Goal: Communication & Community: Answer question/provide support

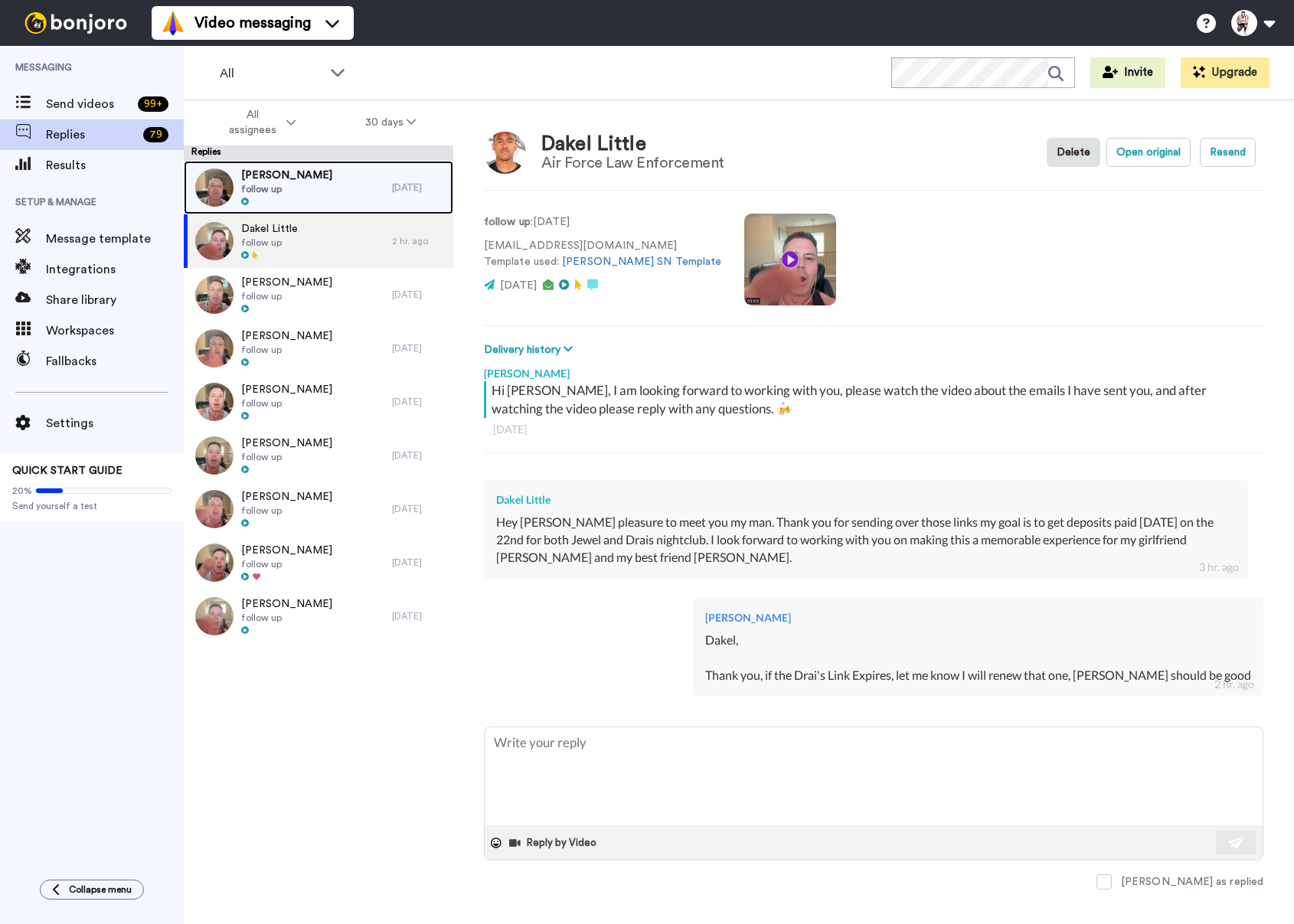
click at [348, 178] on div "[PERSON_NAME] follow up" at bounding box center [287, 187] width 208 height 54
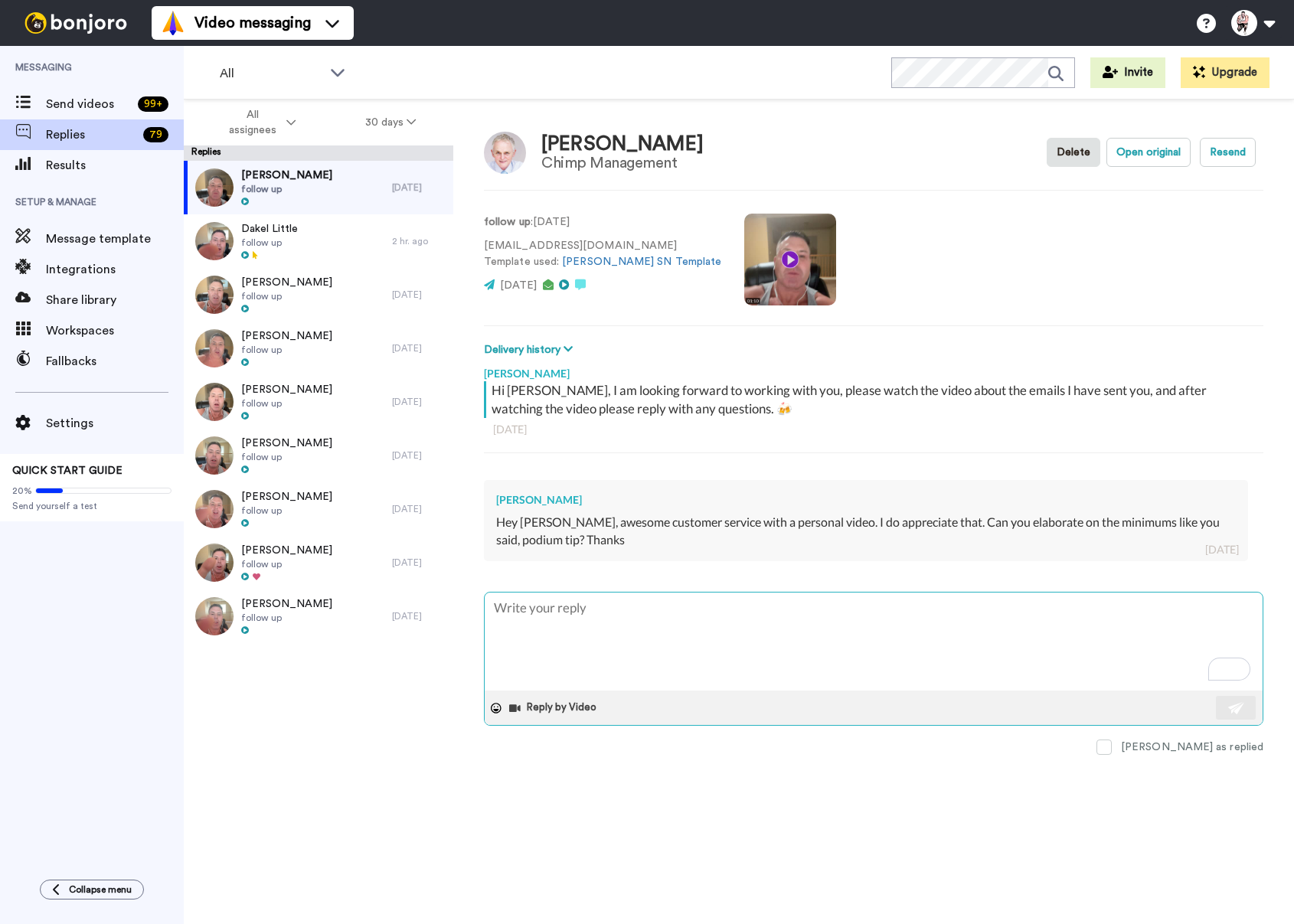
click at [673, 608] on textarea "To enrich screen reader interactions, please activate Accessibility in Grammarl…" at bounding box center [874, 642] width 778 height 98
click at [643, 609] on textarea "To enrich screen reader interactions, please activate Accessibility in Grammarl…" at bounding box center [874, 642] width 778 height 98
type textarea "x"
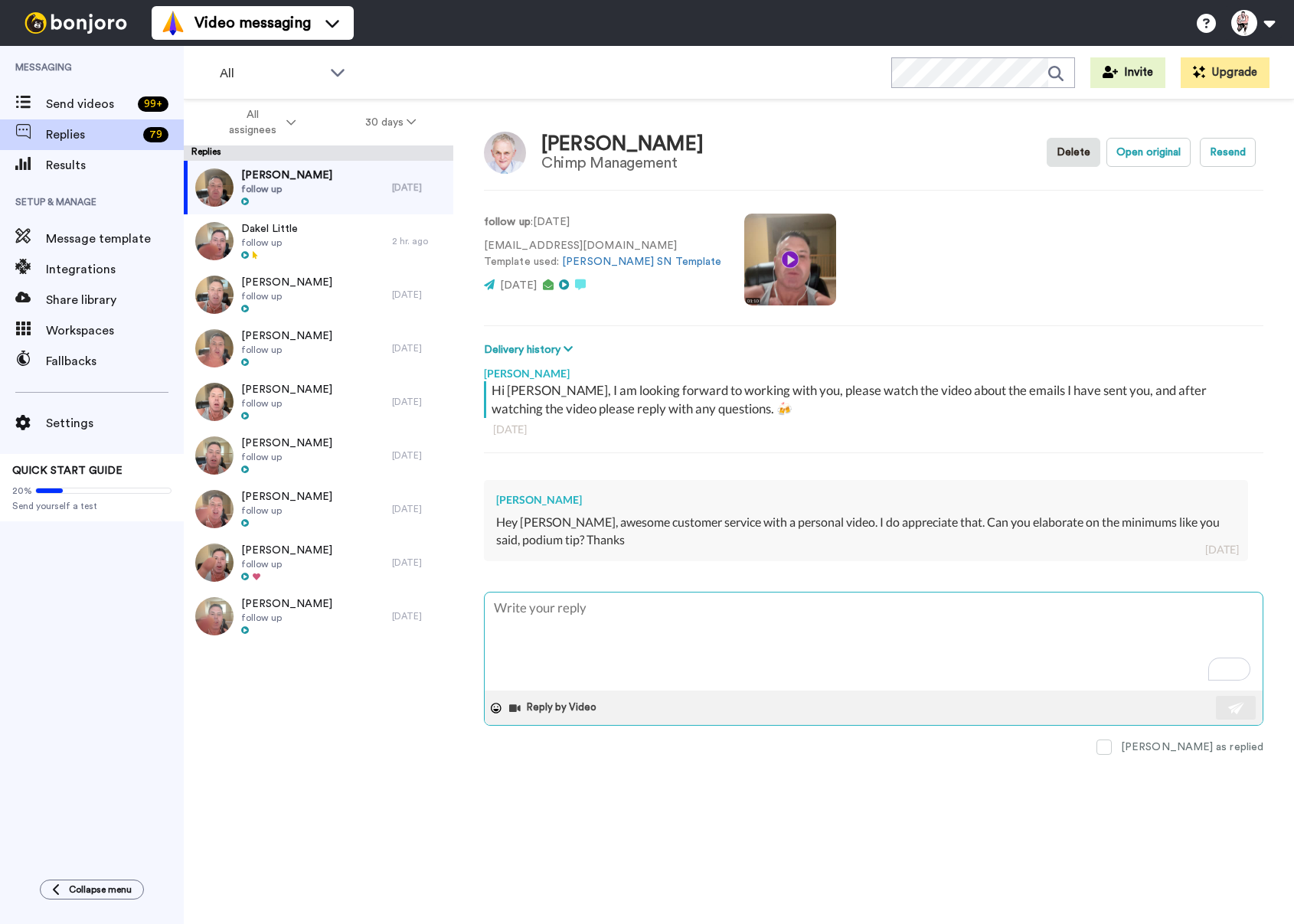
type textarea "Y"
type textarea "x"
type textarea "Yo"
type textarea "x"
type textarea "You"
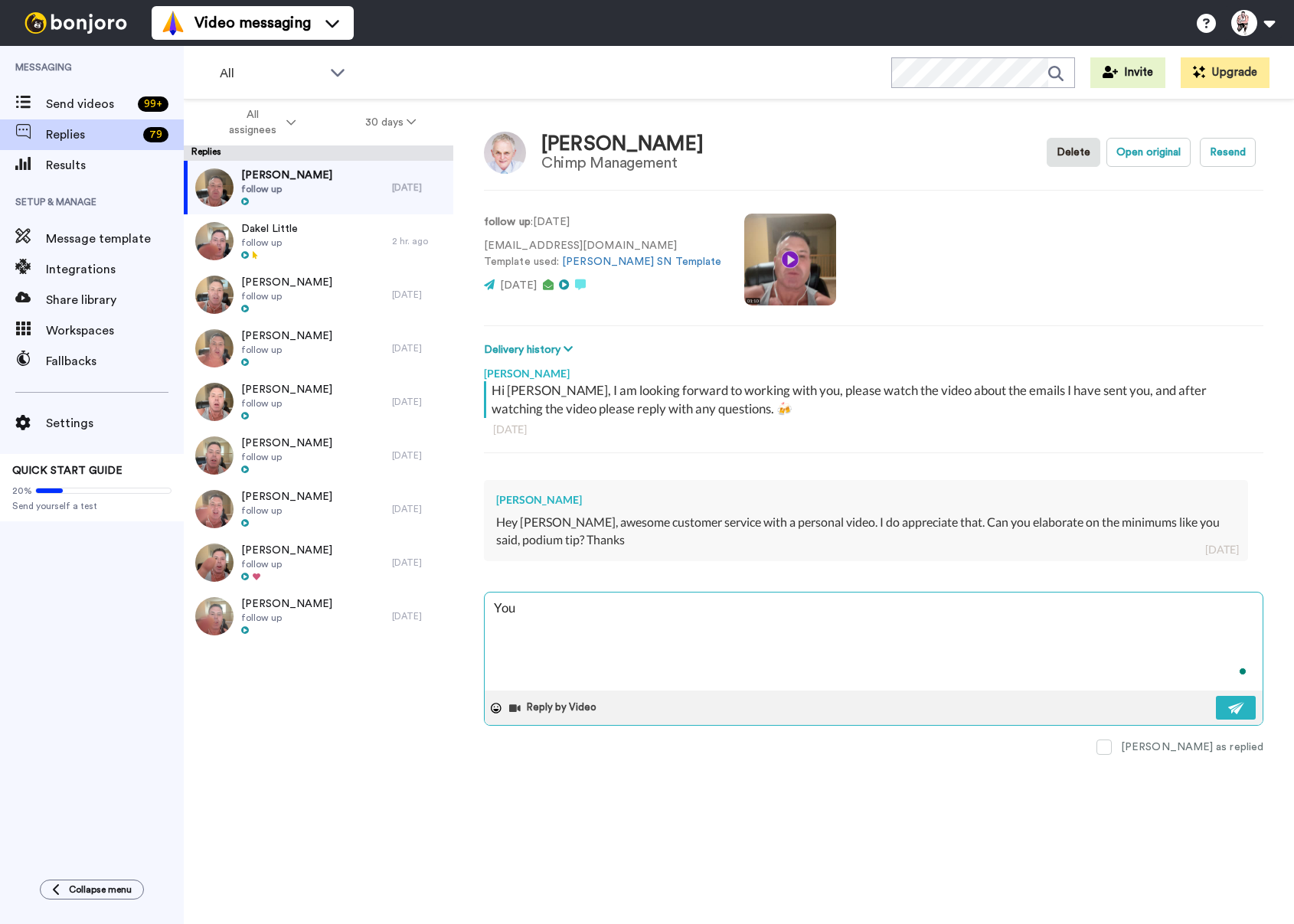
type textarea "x"
type textarea "You"
type textarea "x"
type textarea "You"
type textarea "x"
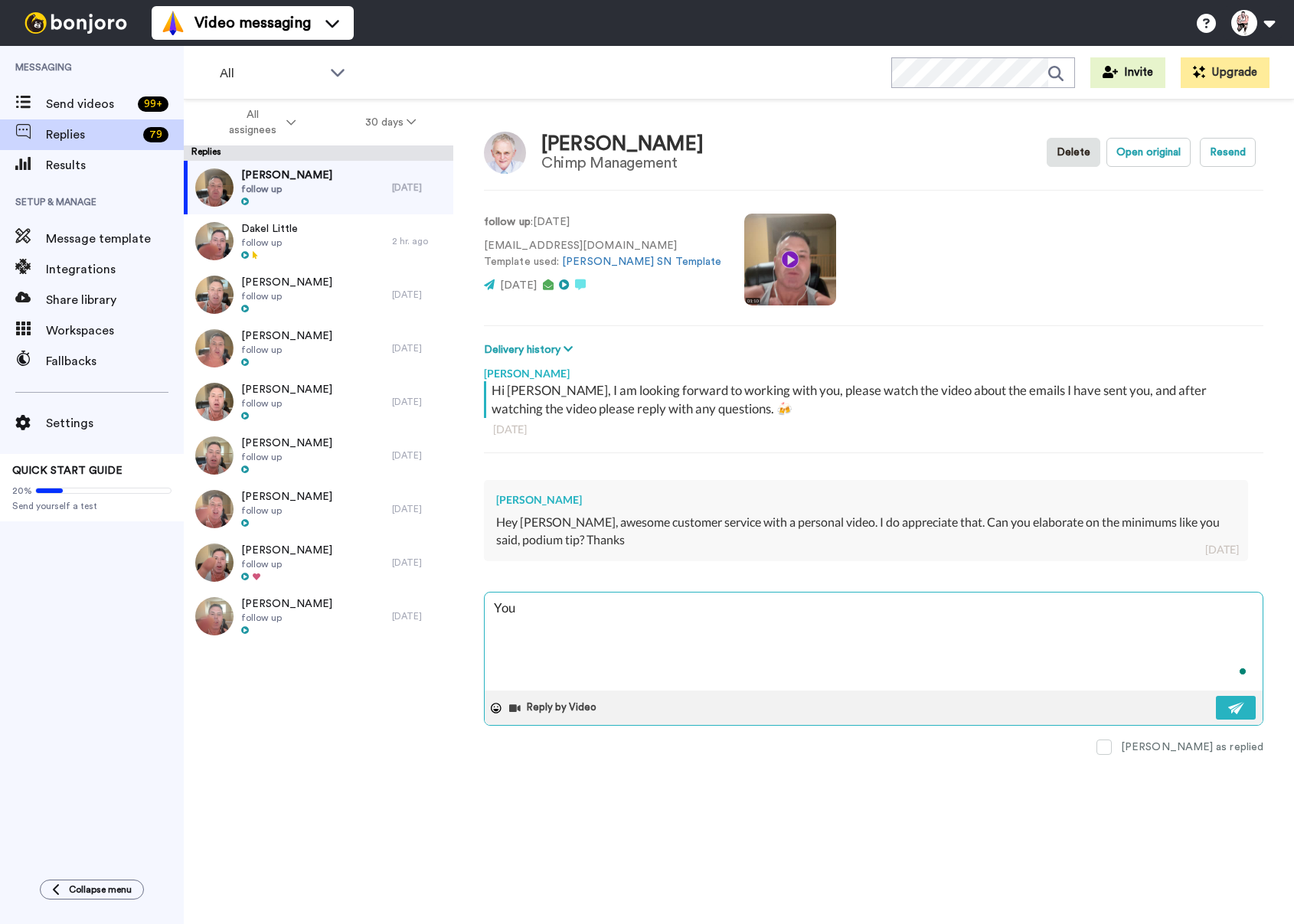
type textarea "Yo"
type textarea "x"
type textarea "Y"
type textarea "x"
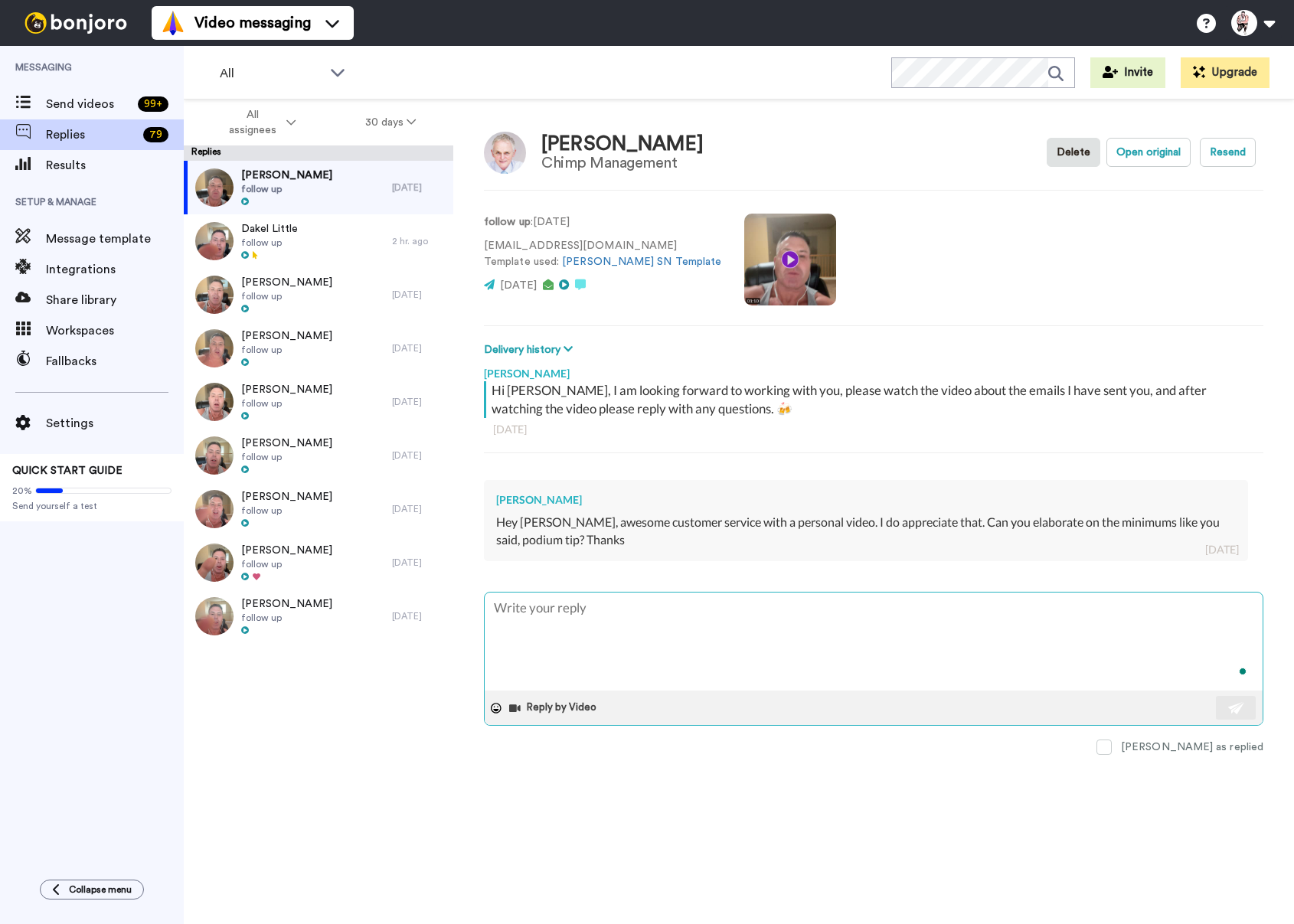
type textarea "I"
type textarea "x"
type textarea "I"
type textarea "x"
type textarea "I m"
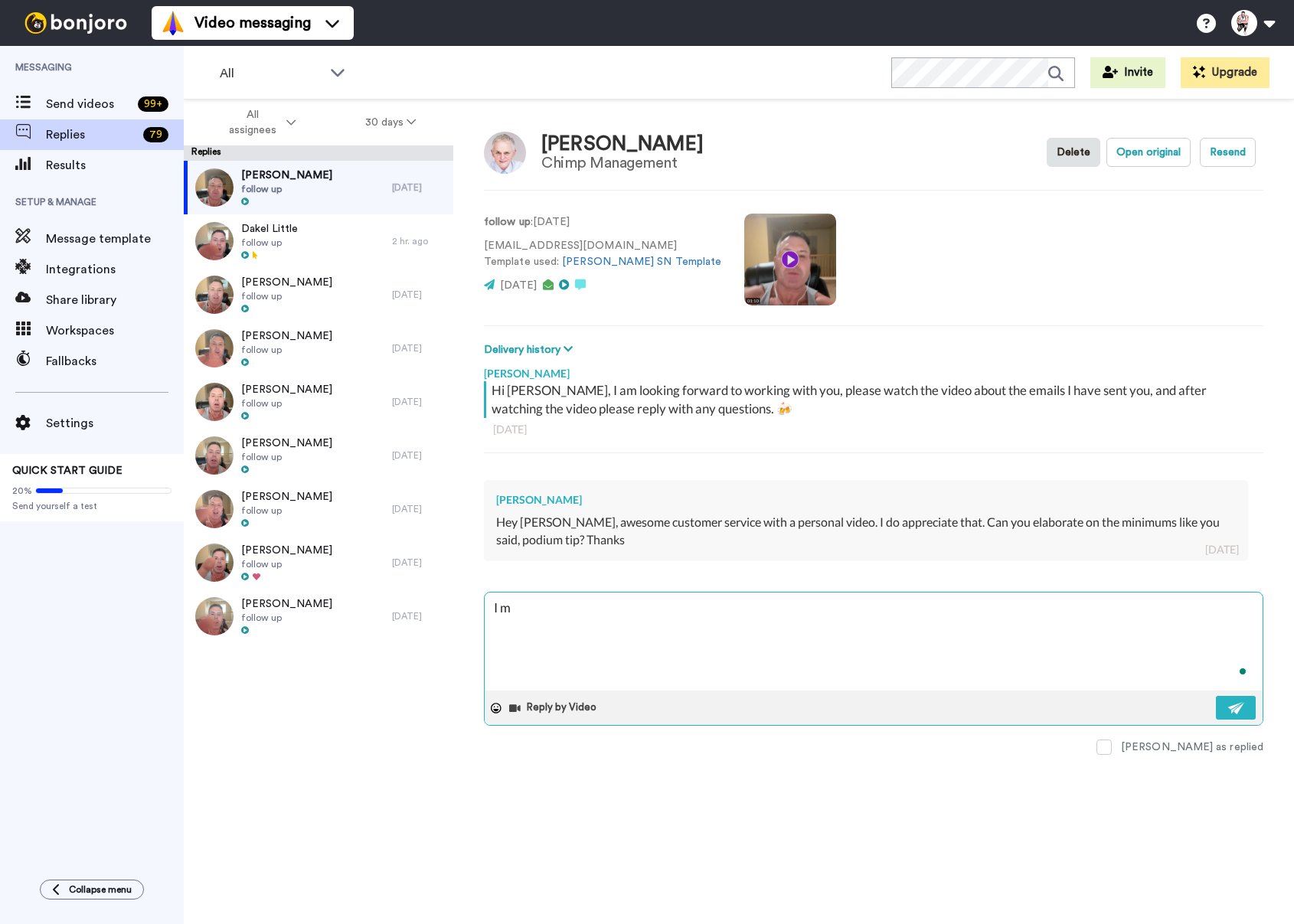
type textarea "x"
type textarea "I me"
type textarea "x"
type textarea "I men"
type textarea "x"
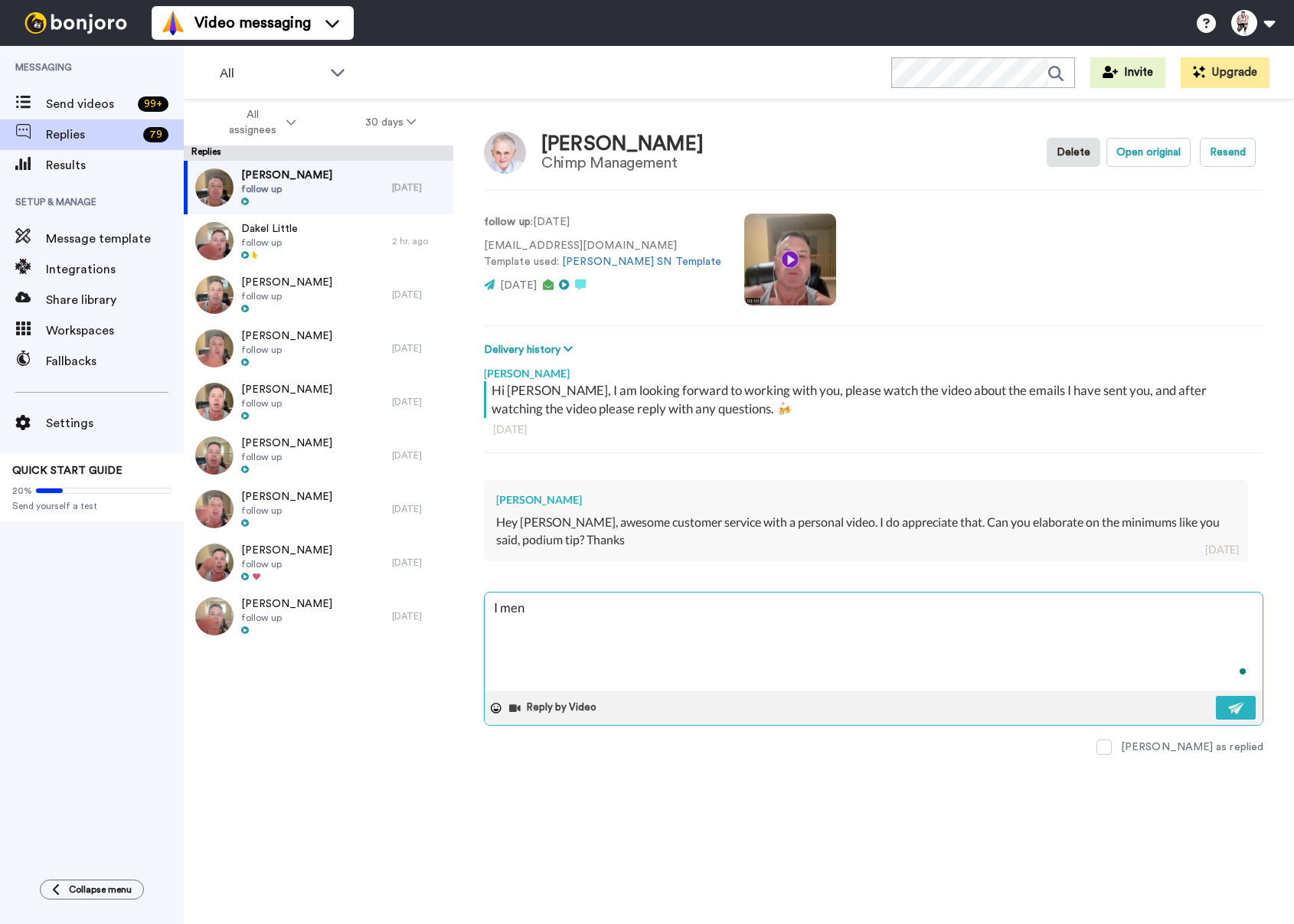
type textarea "I ment"
type textarea "x"
type textarea "I menti"
type textarea "x"
type textarea "I mentio"
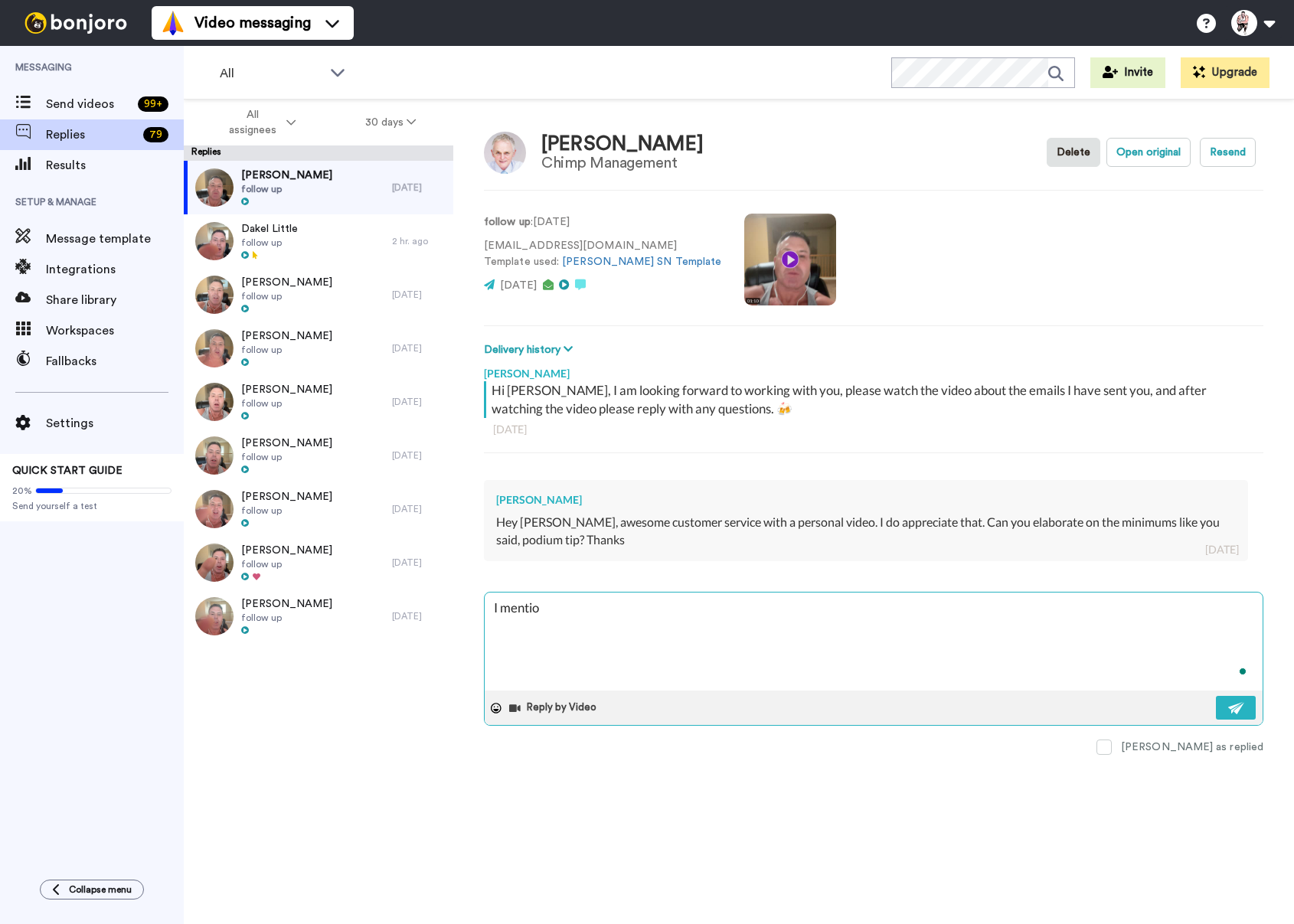
type textarea "x"
type textarea "I mention"
type textarea "x"
type textarea "I mentione"
type textarea "x"
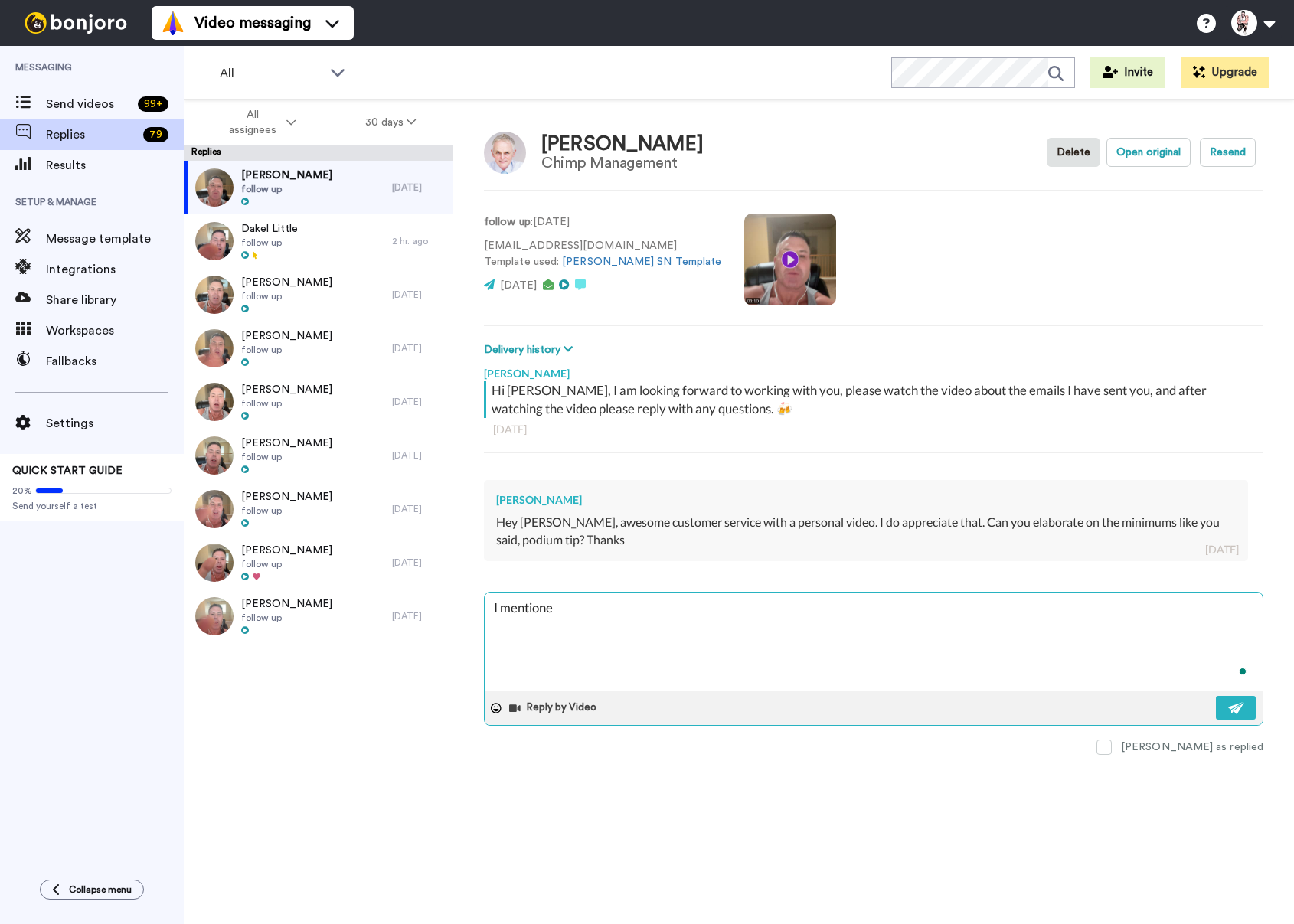
type textarea "I mentioned"
type textarea "x"
type textarea "I mentioned"
type textarea "x"
type textarea "I mentioned D"
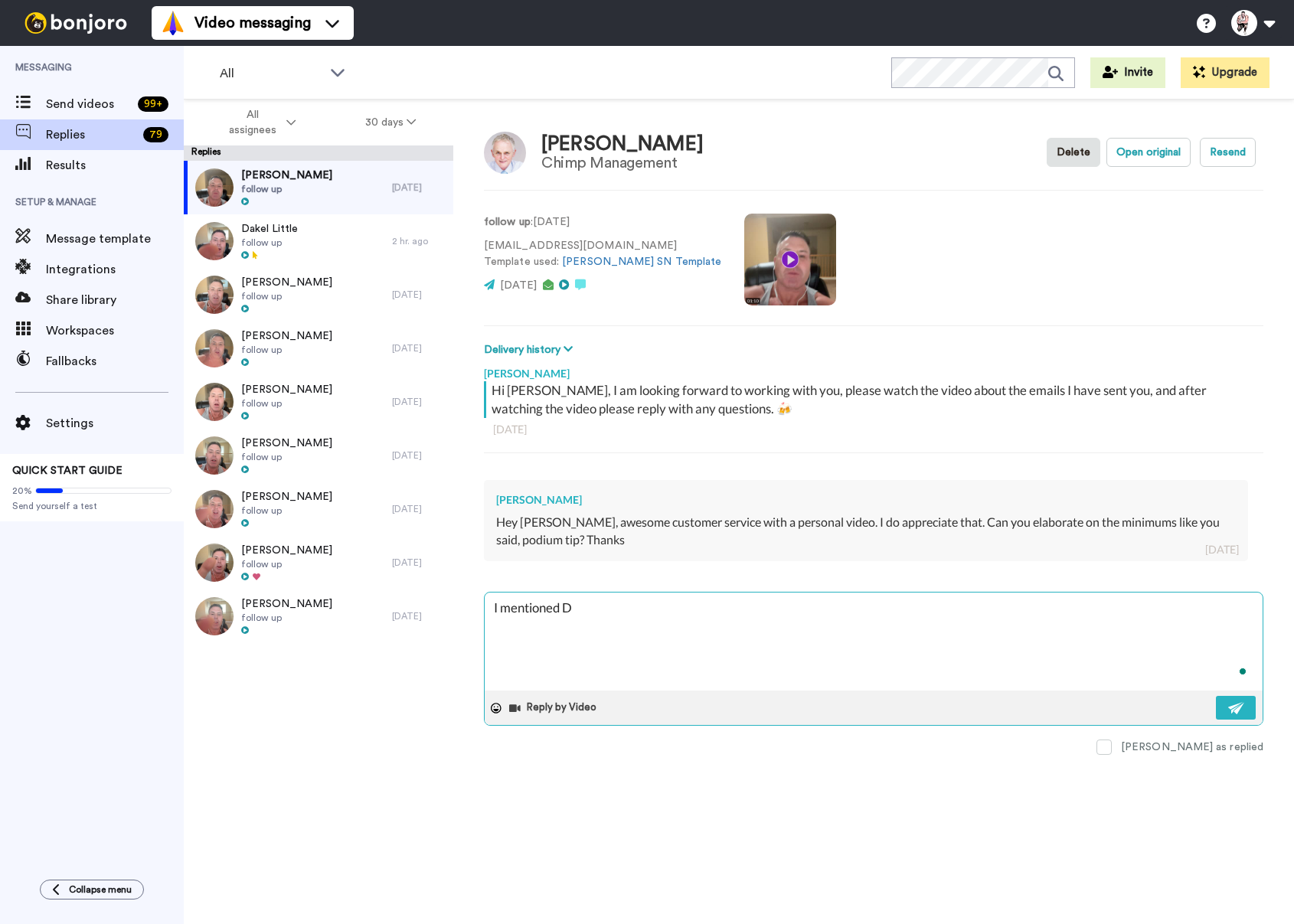
type textarea "x"
type textarea "I mentioned Da"
type textarea "x"
type textarea "I mentioned Day"
type textarea "x"
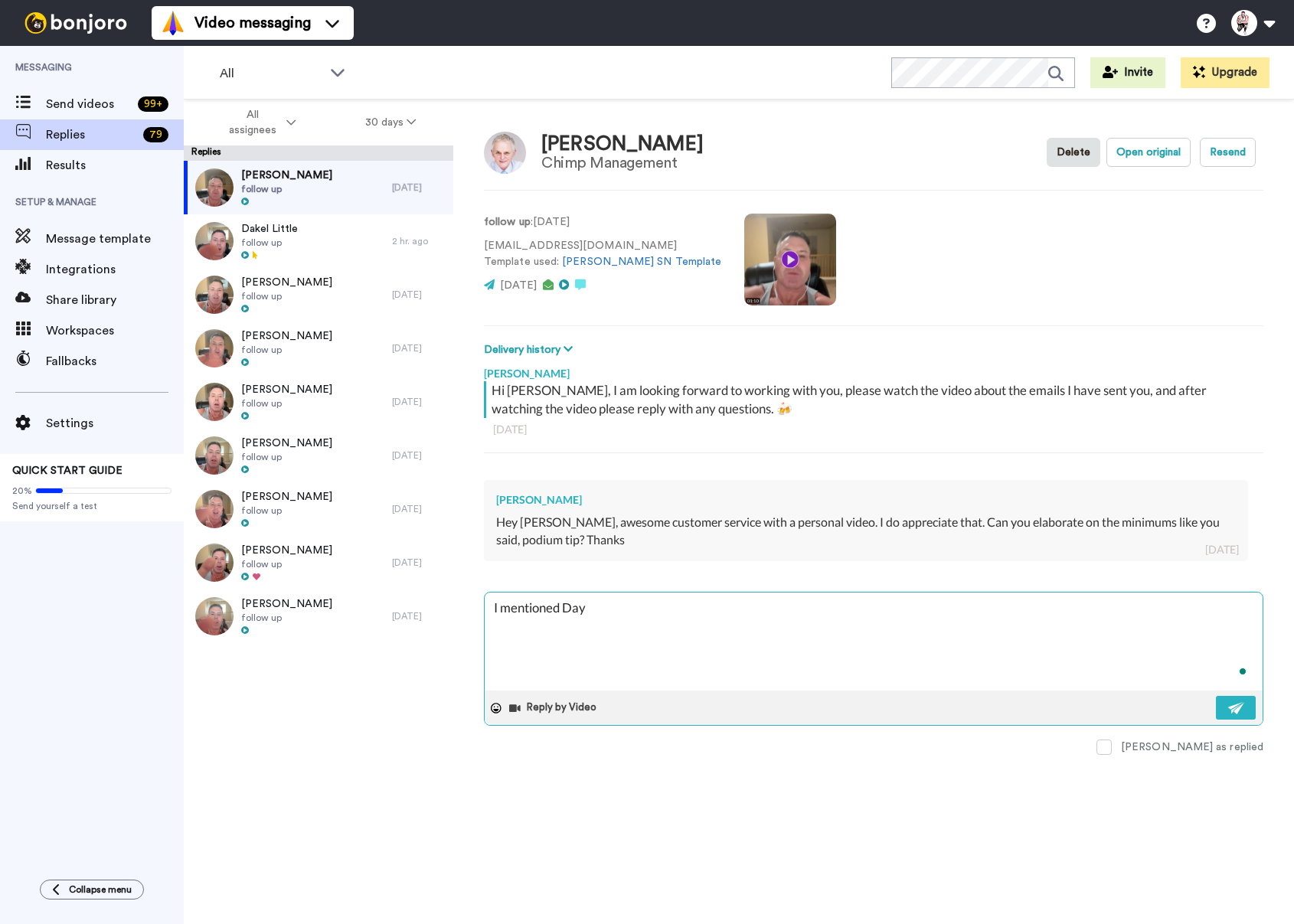
type textarea "I mentioned Dayb"
type textarea "x"
type textarea "I mentioned Dayb"
type textarea "x"
type textarea "I mentioned Dayb"
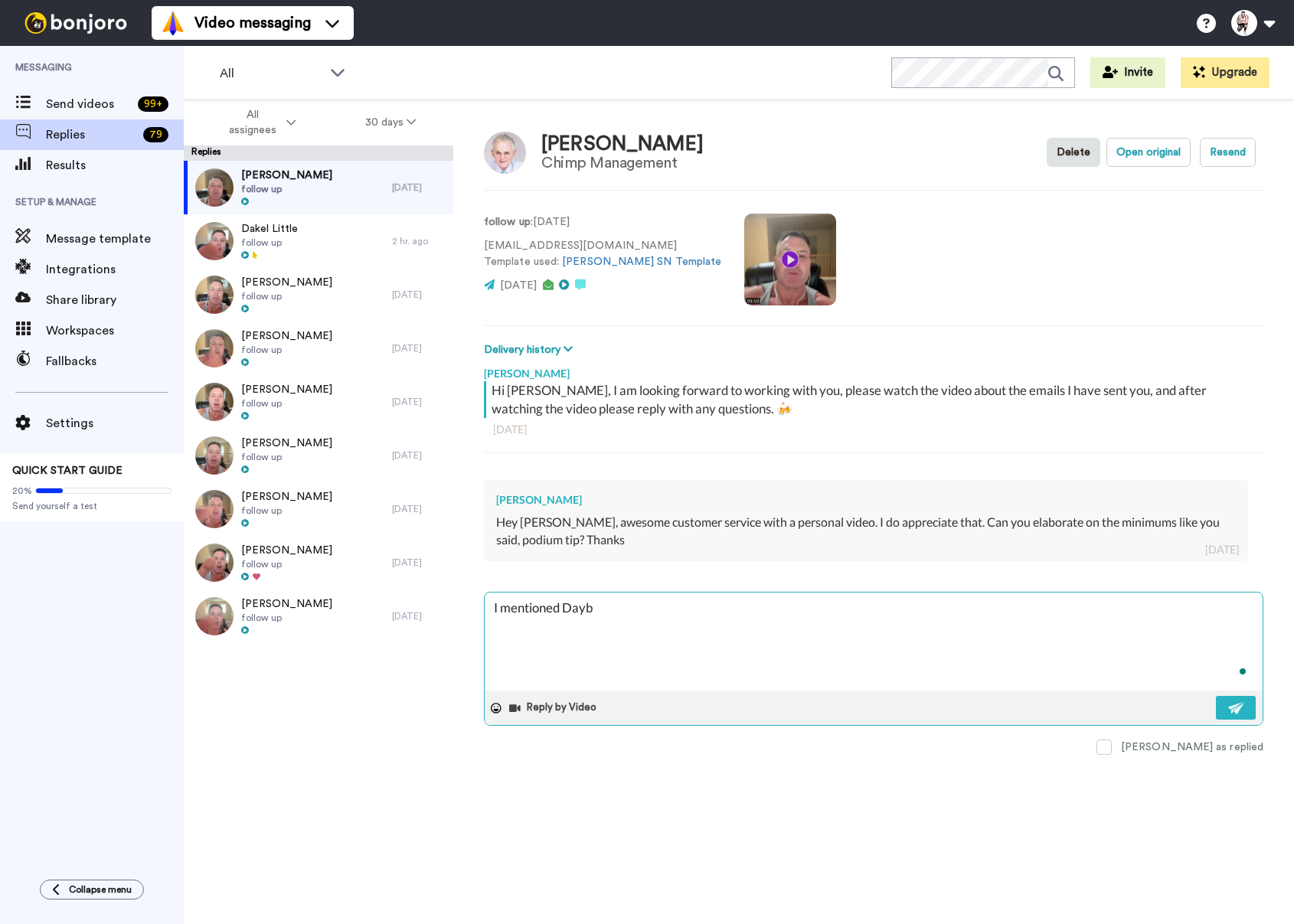
type textarea "x"
type textarea "I mentioned Daybe"
type textarea "x"
type textarea "I mentioned Daybed"
type textarea "x"
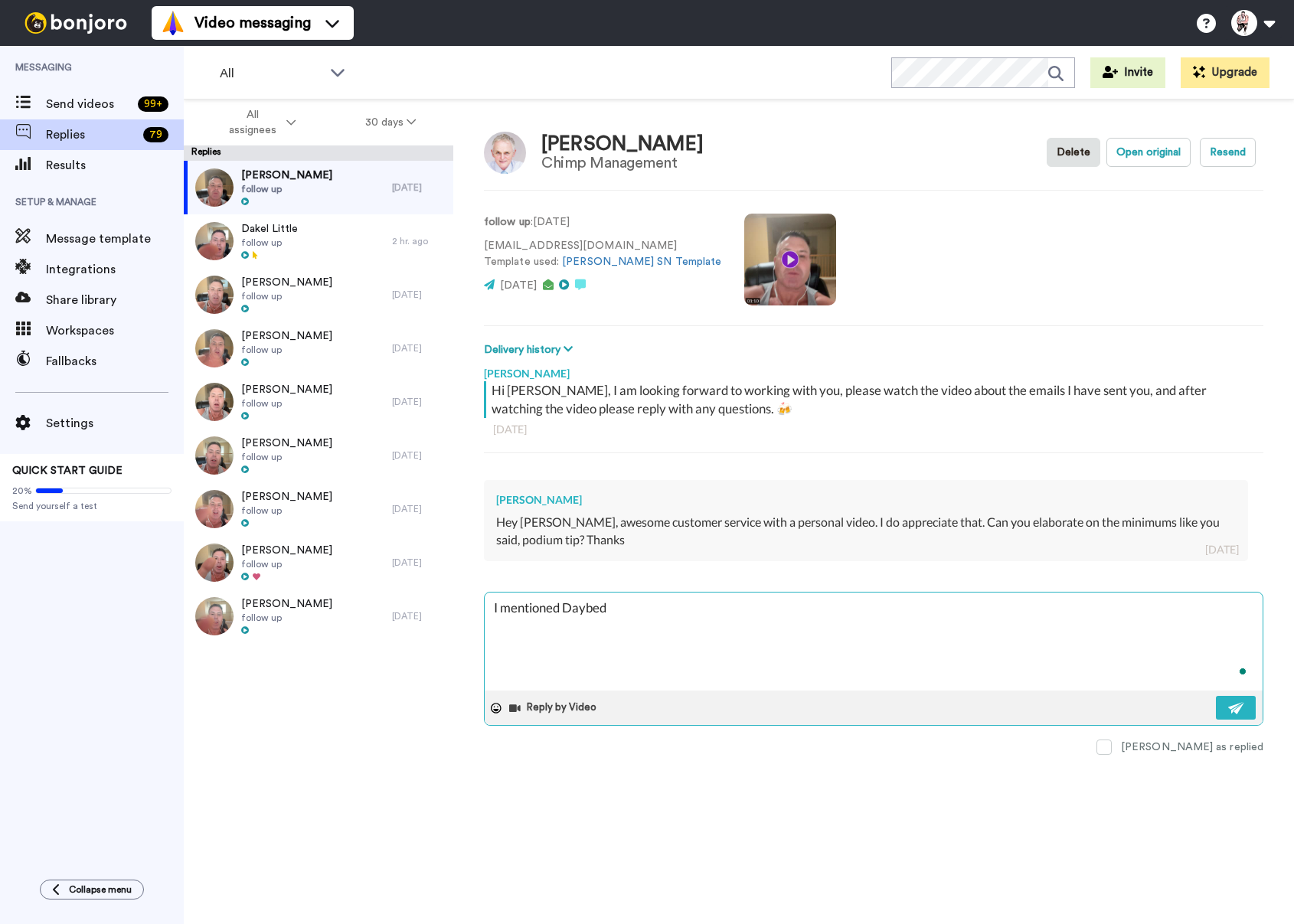
type textarea "I mentioned Daybed"
type textarea "x"
type textarea "I mentioned Daybed"
type textarea "x"
type textarea "I mentioned Daybeds"
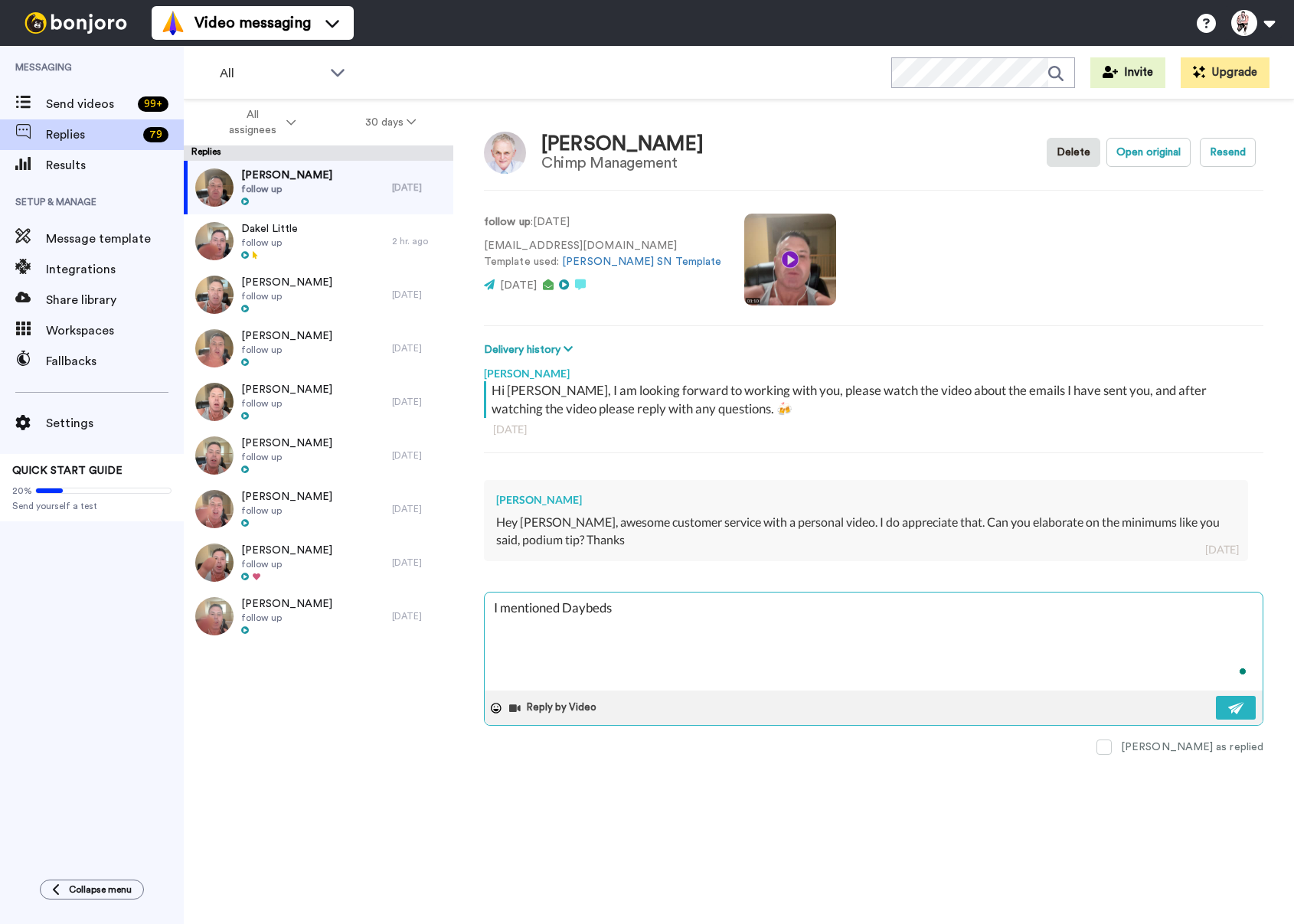
type textarea "x"
type textarea "I mentioned Daybeds"
type textarea "x"
type textarea "I mentioned Daybeds a"
type textarea "x"
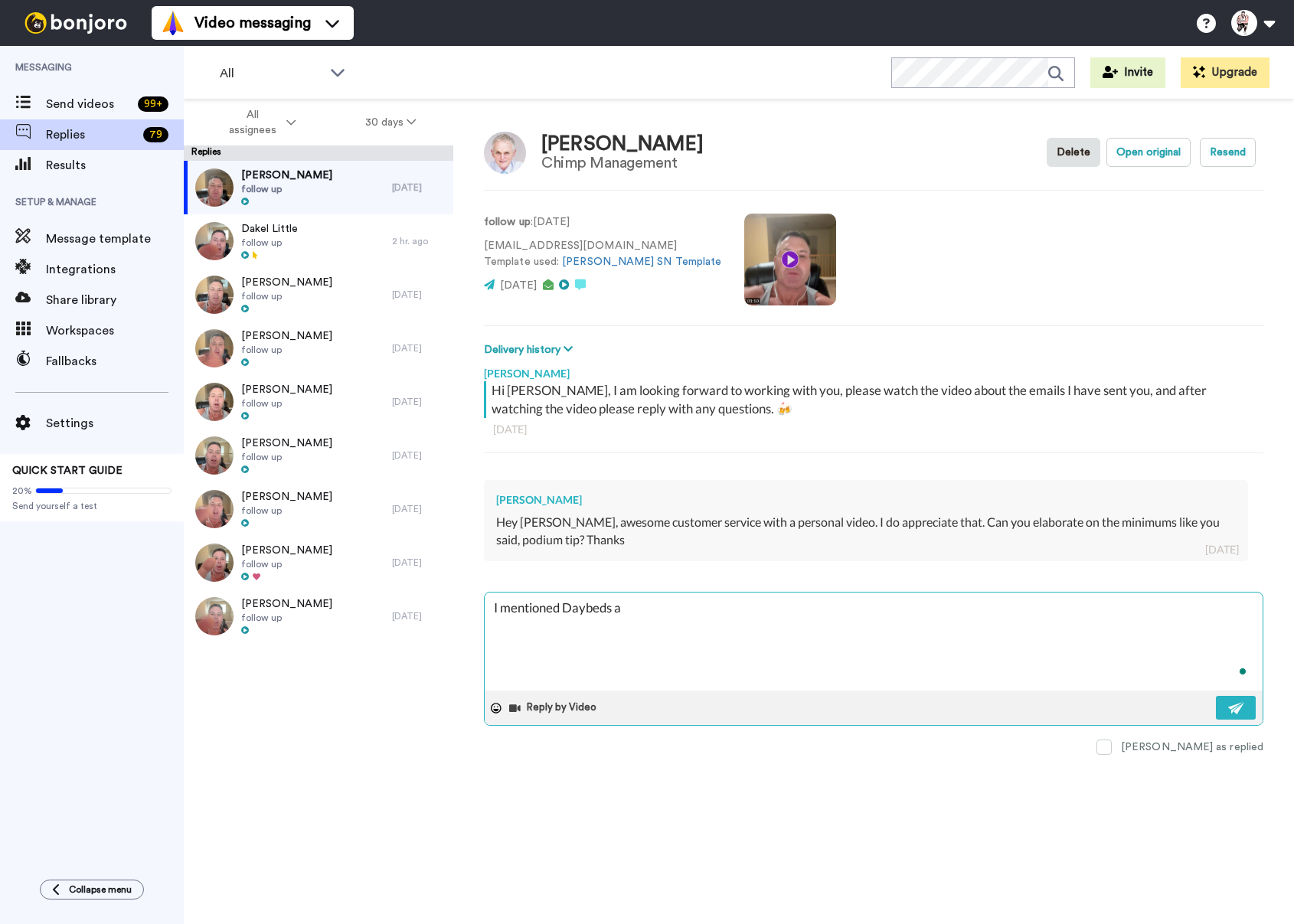
type textarea "I mentioned Daybeds ar"
type textarea "x"
type textarea "I mentioned Daybeds art"
type textarea "x"
type textarea "I mentioned Daybeds ar"
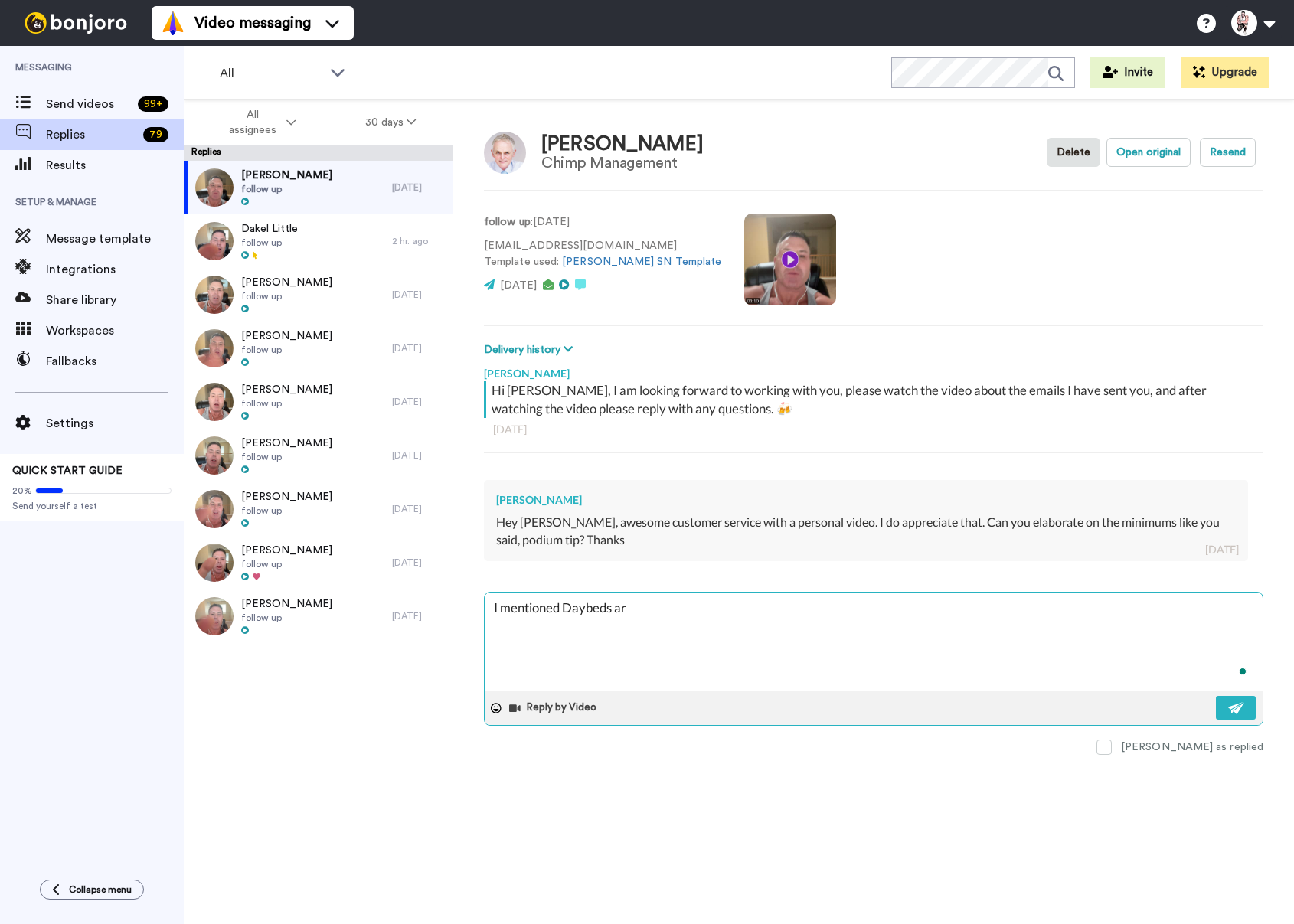
type textarea "x"
type textarea "I mentioned Daybeds are"
type textarea "x"
type textarea "I mentioned Daybeds are"
type textarea "x"
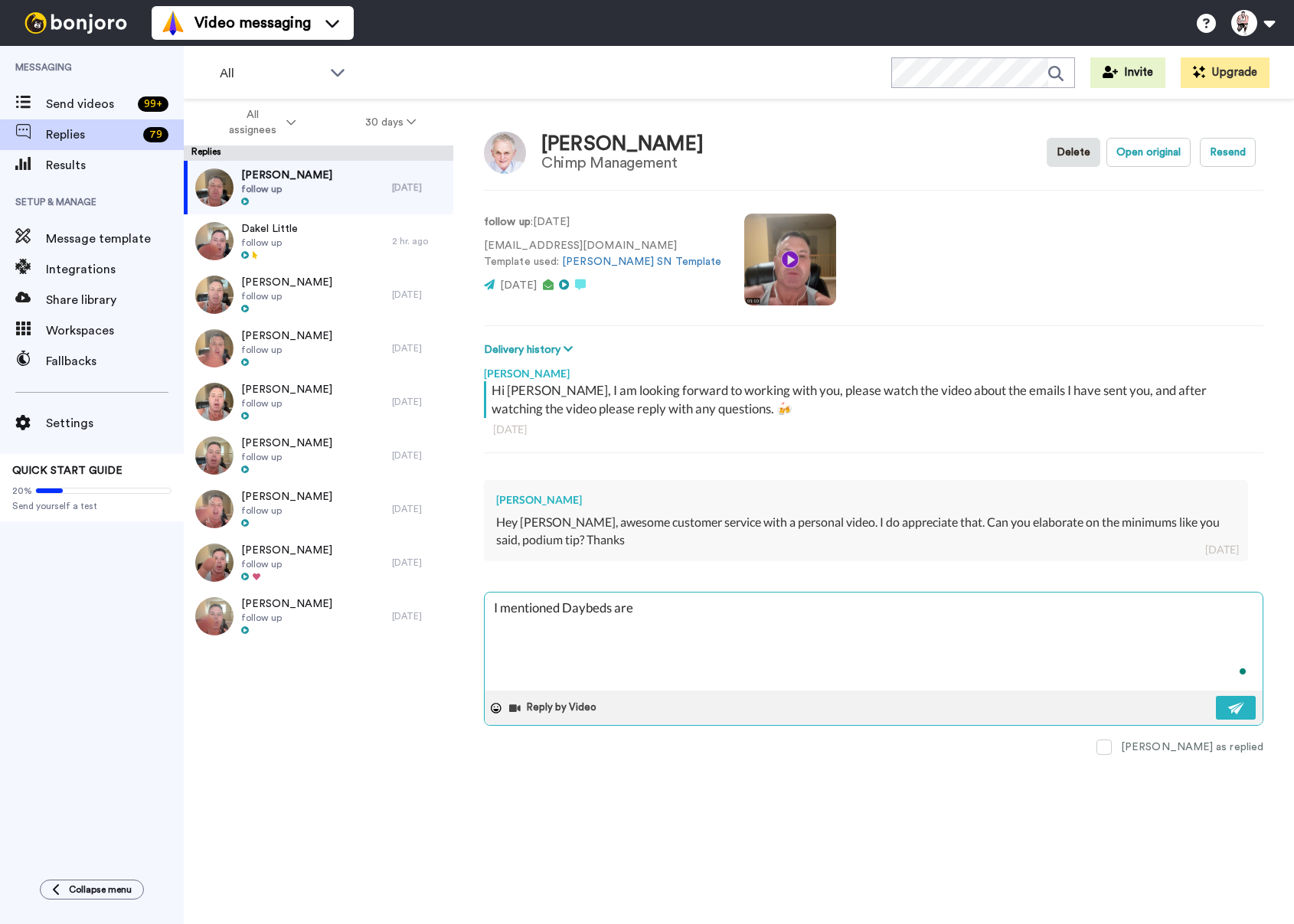
type textarea "I mentioned Daybeds are $"
type textarea "x"
type textarea "I mentioned Daybeds are $1"
type textarea "x"
type textarea "I mentioned Daybeds are $15"
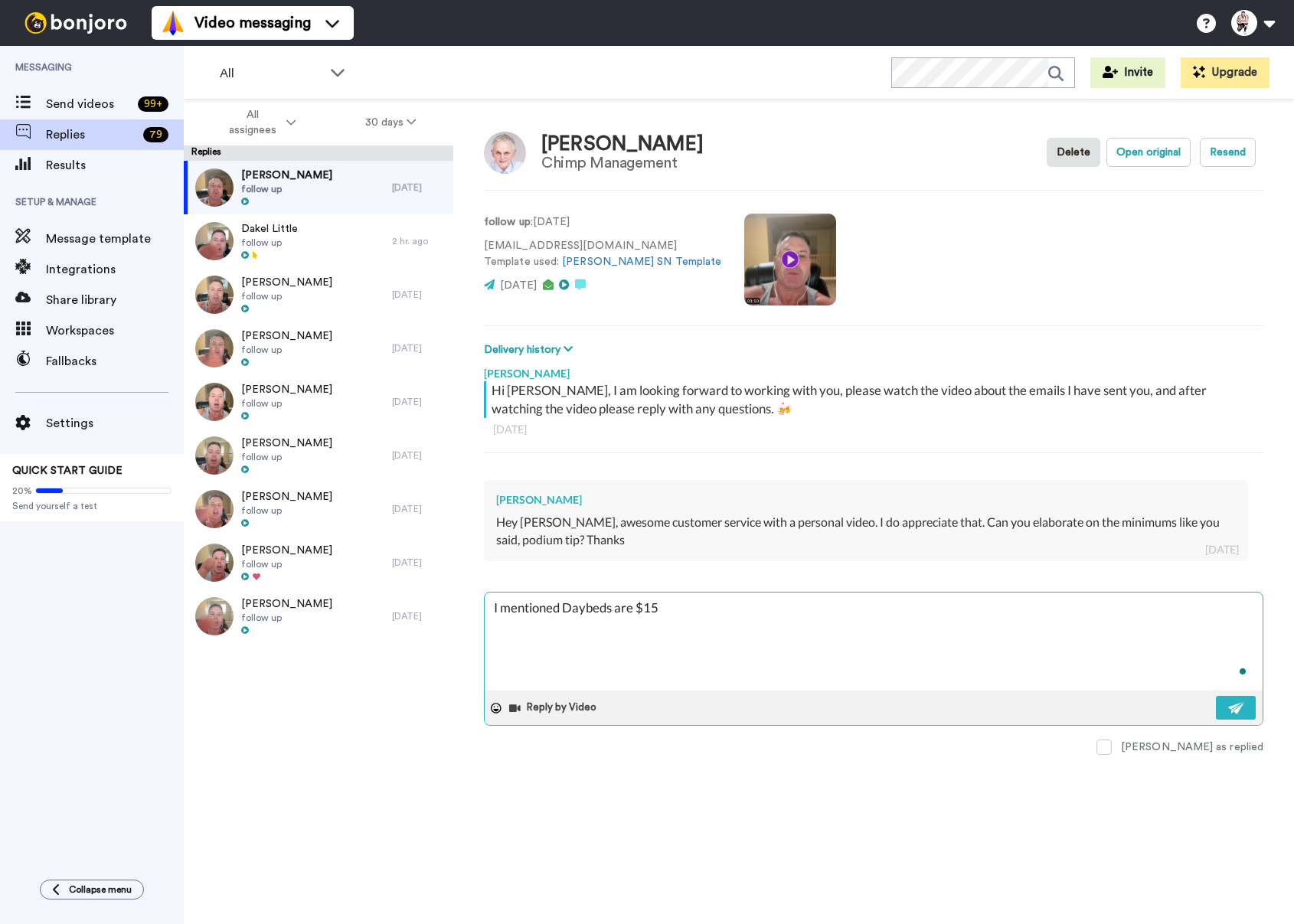
type textarea "x"
type textarea "I mentioned Daybeds are $150"
type textarea "x"
type textarea "I mentioned Daybeds are $1500"
type textarea "x"
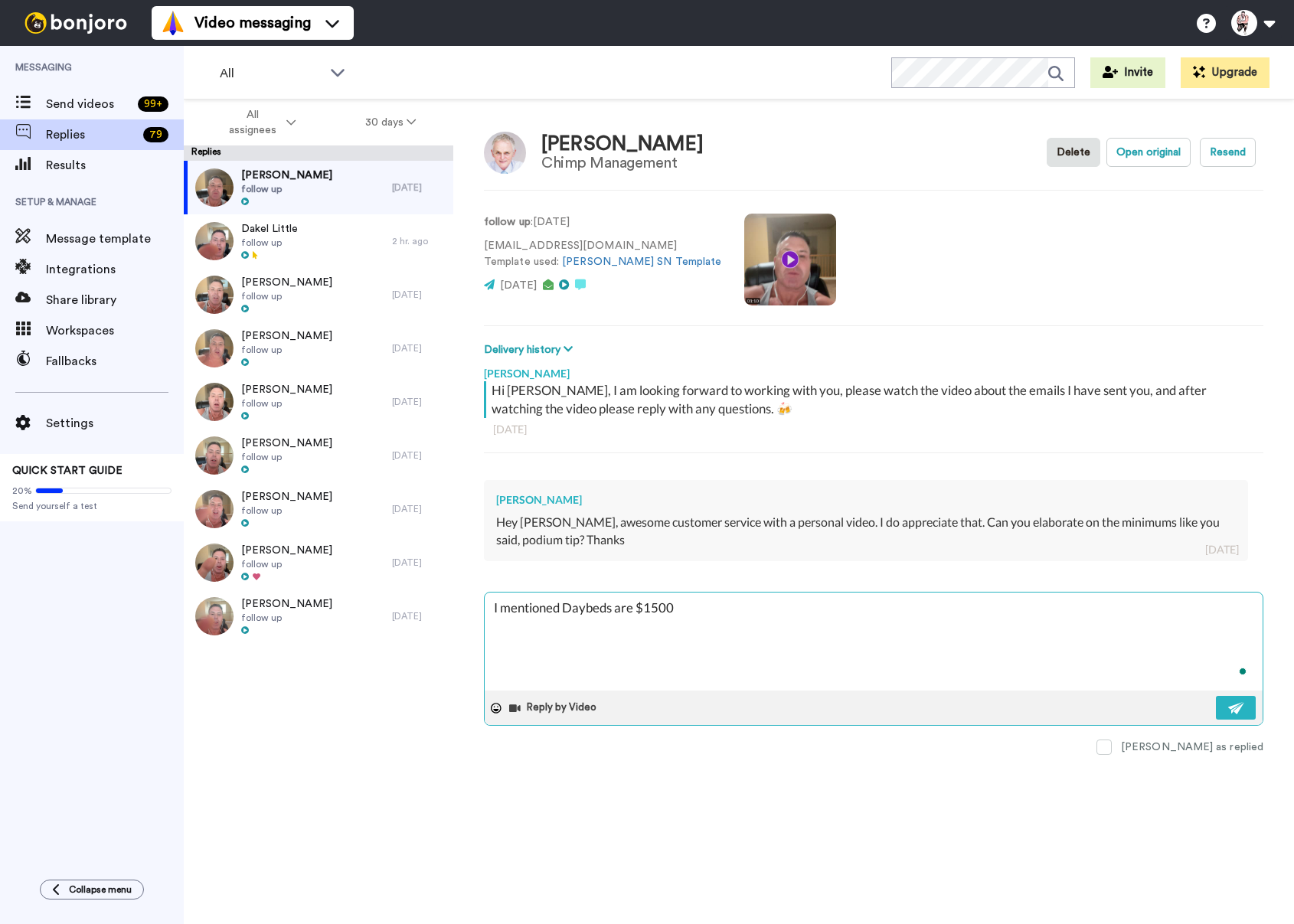
type textarea "I mentioned Daybeds are $1500"
type textarea "x"
type textarea "I mentioned Daybeds are $1500 c"
type textarea "x"
type textarea "I mentioned Daybeds are $1500 ca"
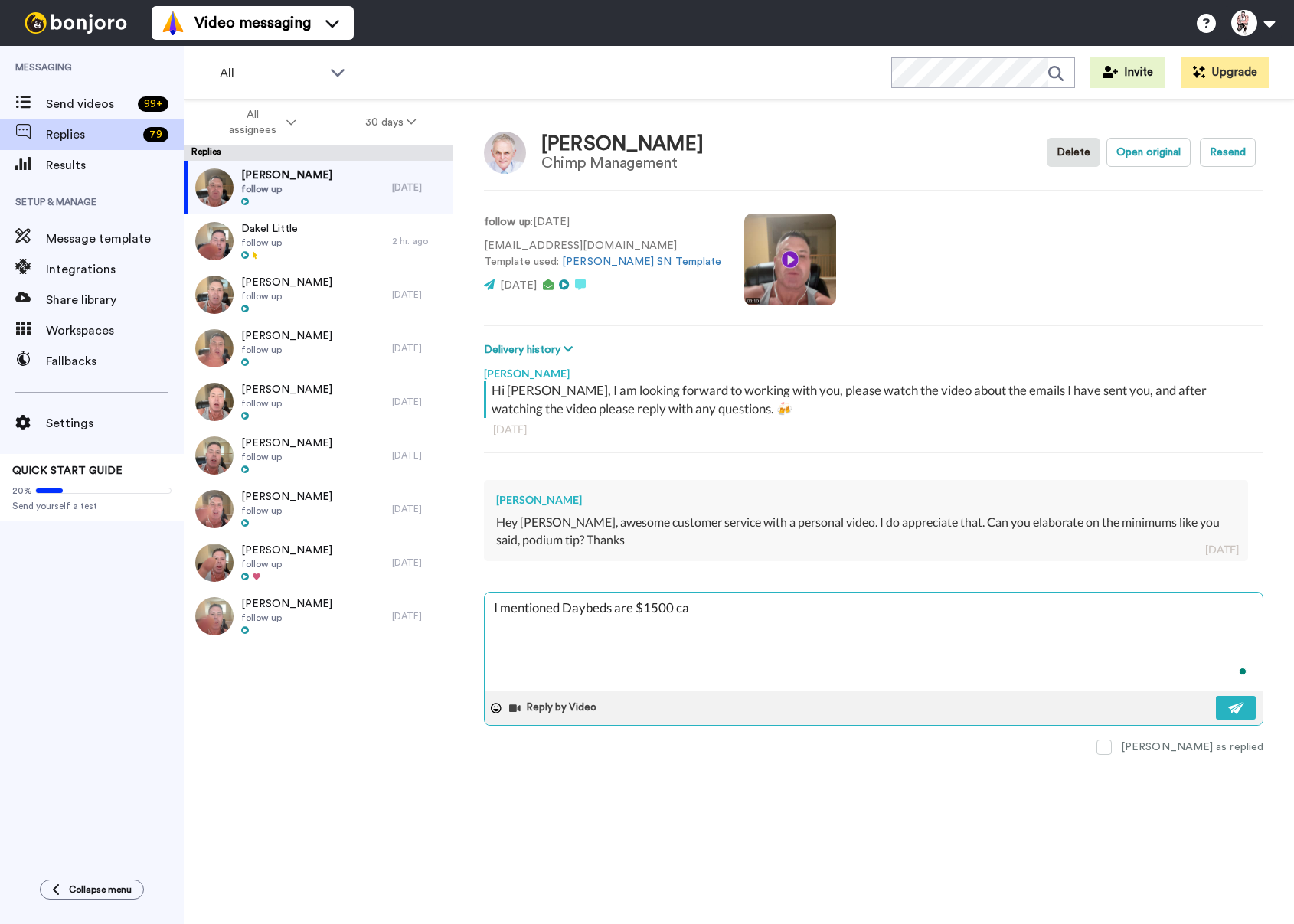
type textarea "x"
type textarea "I mentioned Daybeds are $1500 can"
type textarea "x"
type textarea "I mentioned Daybeds are $1500 can"
type textarea "x"
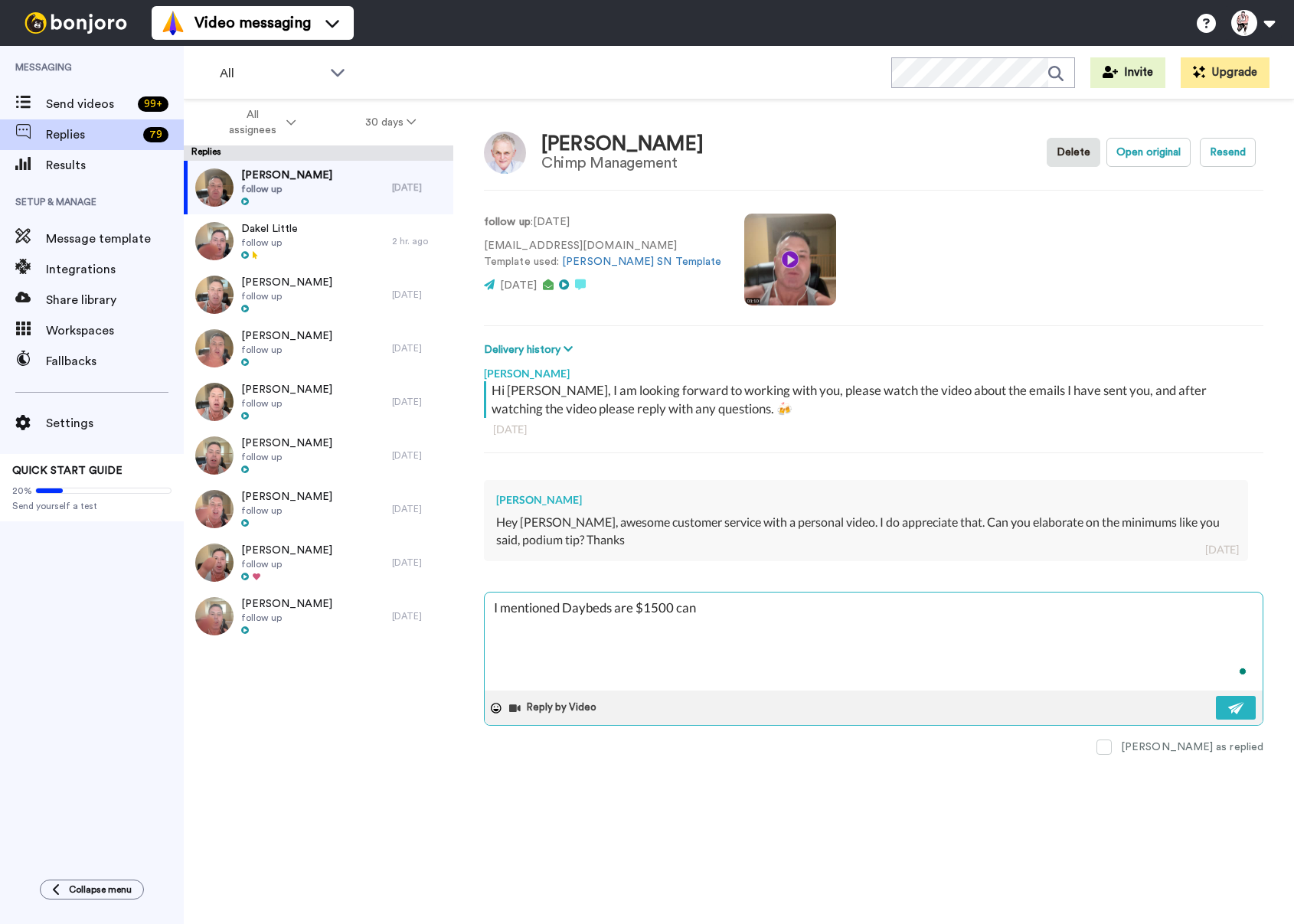
type textarea "I mentioned Daybeds are $1500 can l"
type textarea "x"
type textarea "I mentioned Daybeds are $1500 can li"
type textarea "x"
type textarea "I mentioned Daybeds are $1500 can lik"
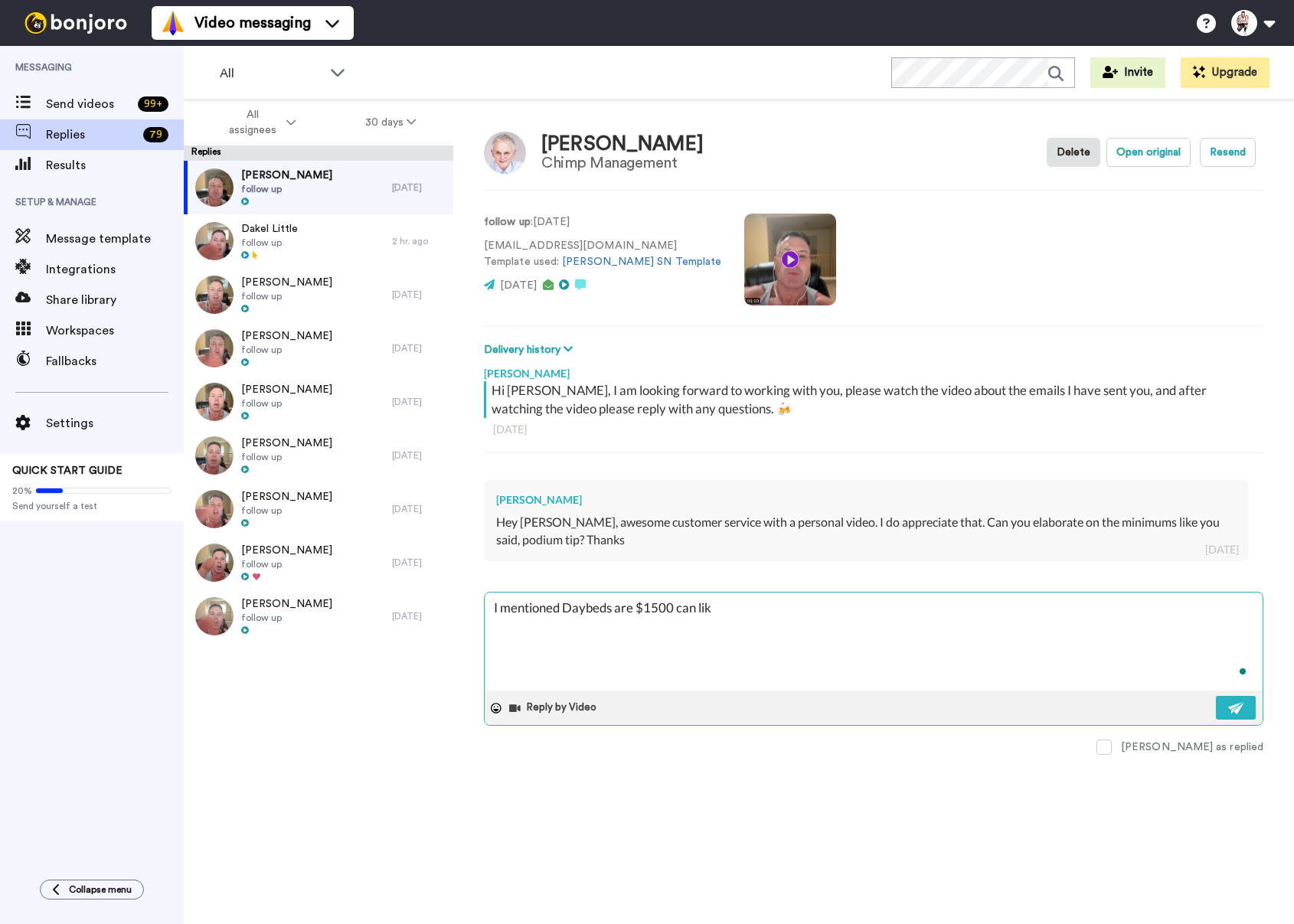
type textarea "x"
type textarea "I mentioned Daybeds are $1500 can like"
type textarea "x"
type textarea "I mentioned Daybeds are $1500 can likel"
type textarea "x"
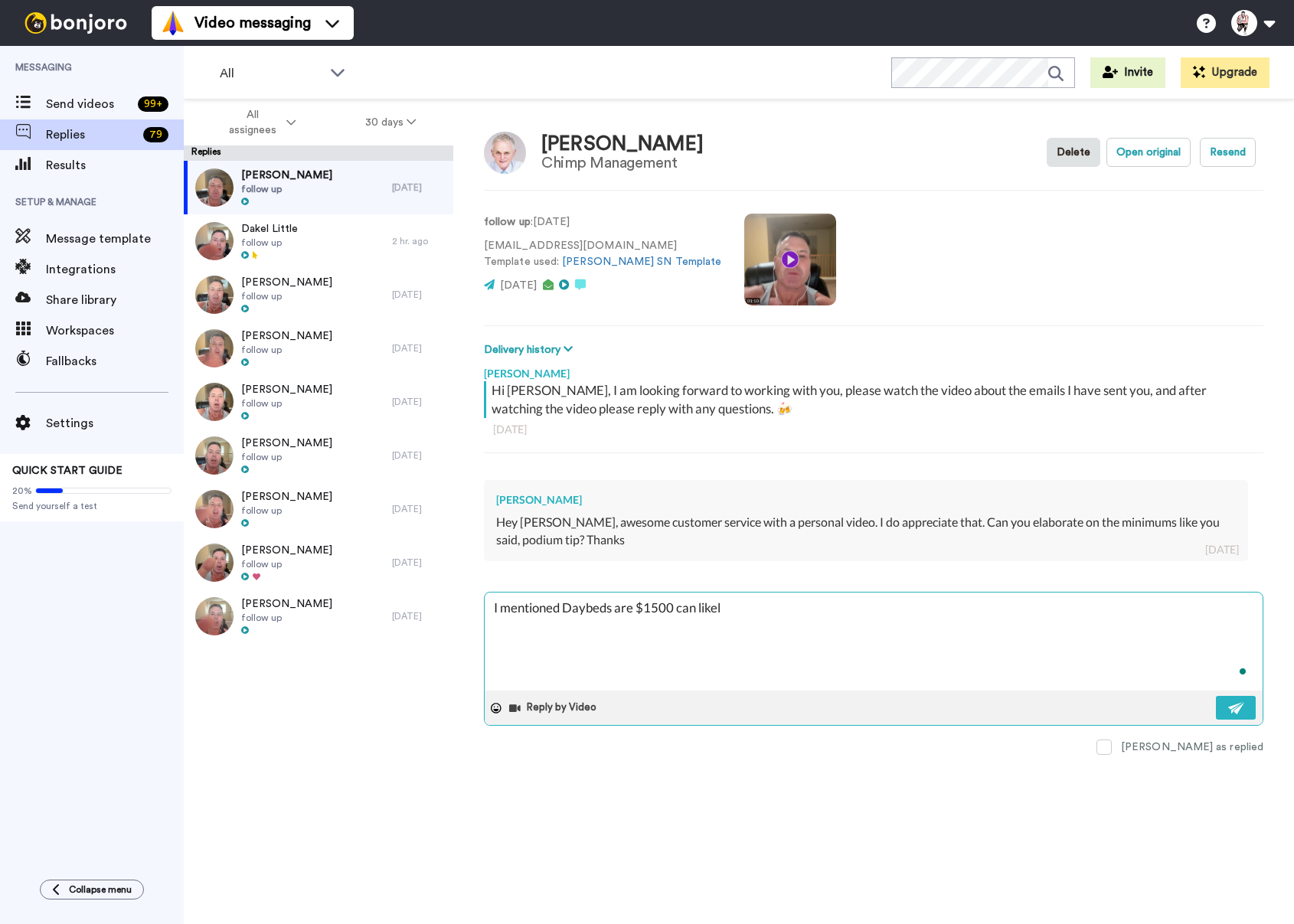
type textarea "I mentioned Daybeds are $1500 can likely"
type textarea "x"
type textarea "I mentioned Daybeds are $1500 can likely"
type textarea "x"
type textarea "I mentioned Daybeds are $1500 can likely d"
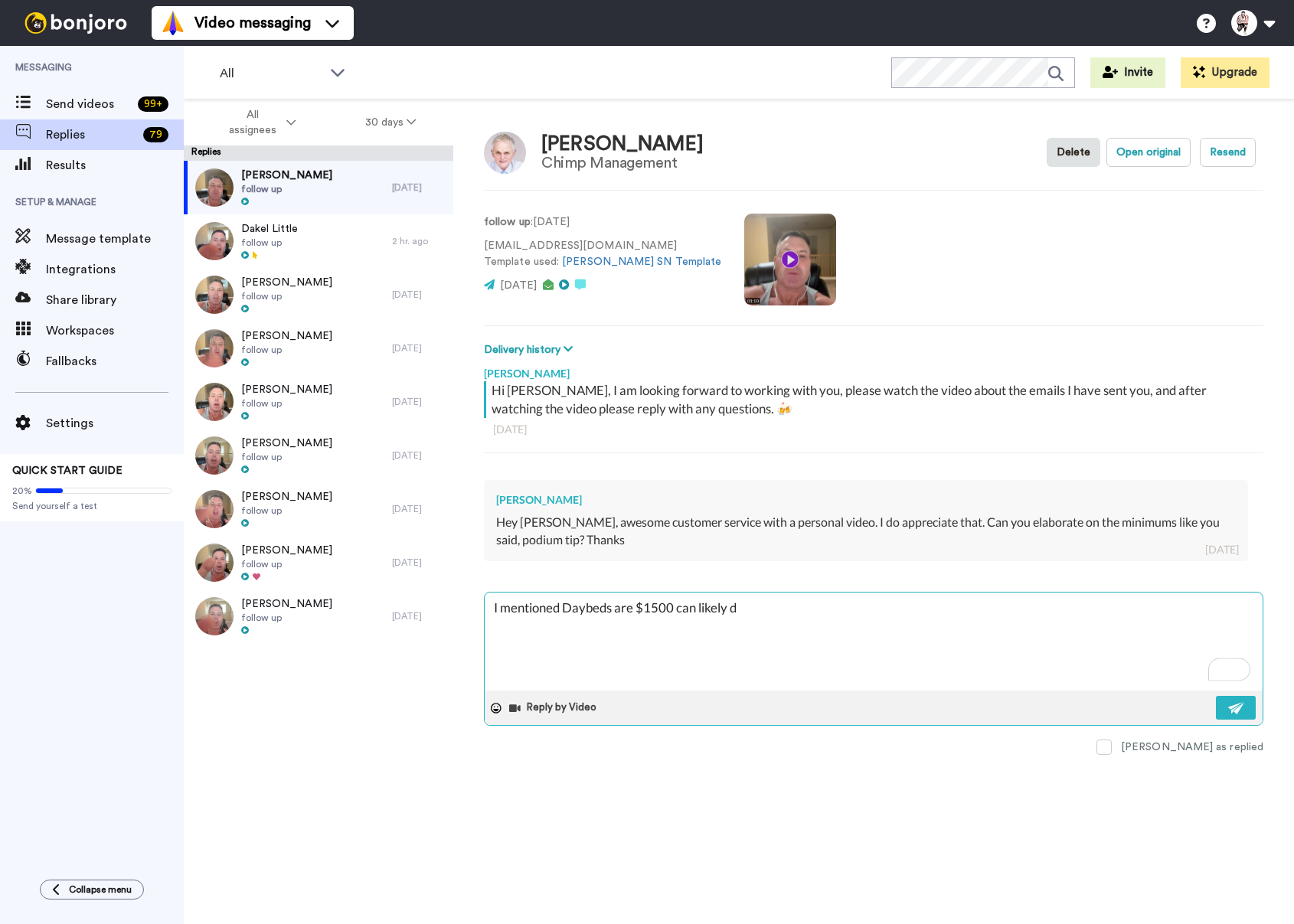
type textarea "x"
type textarea "I mentioned Daybeds are $1500 can likely do"
type textarea "x"
type textarea "I mentioned Daybeds are $1500 can likely do"
type textarea "x"
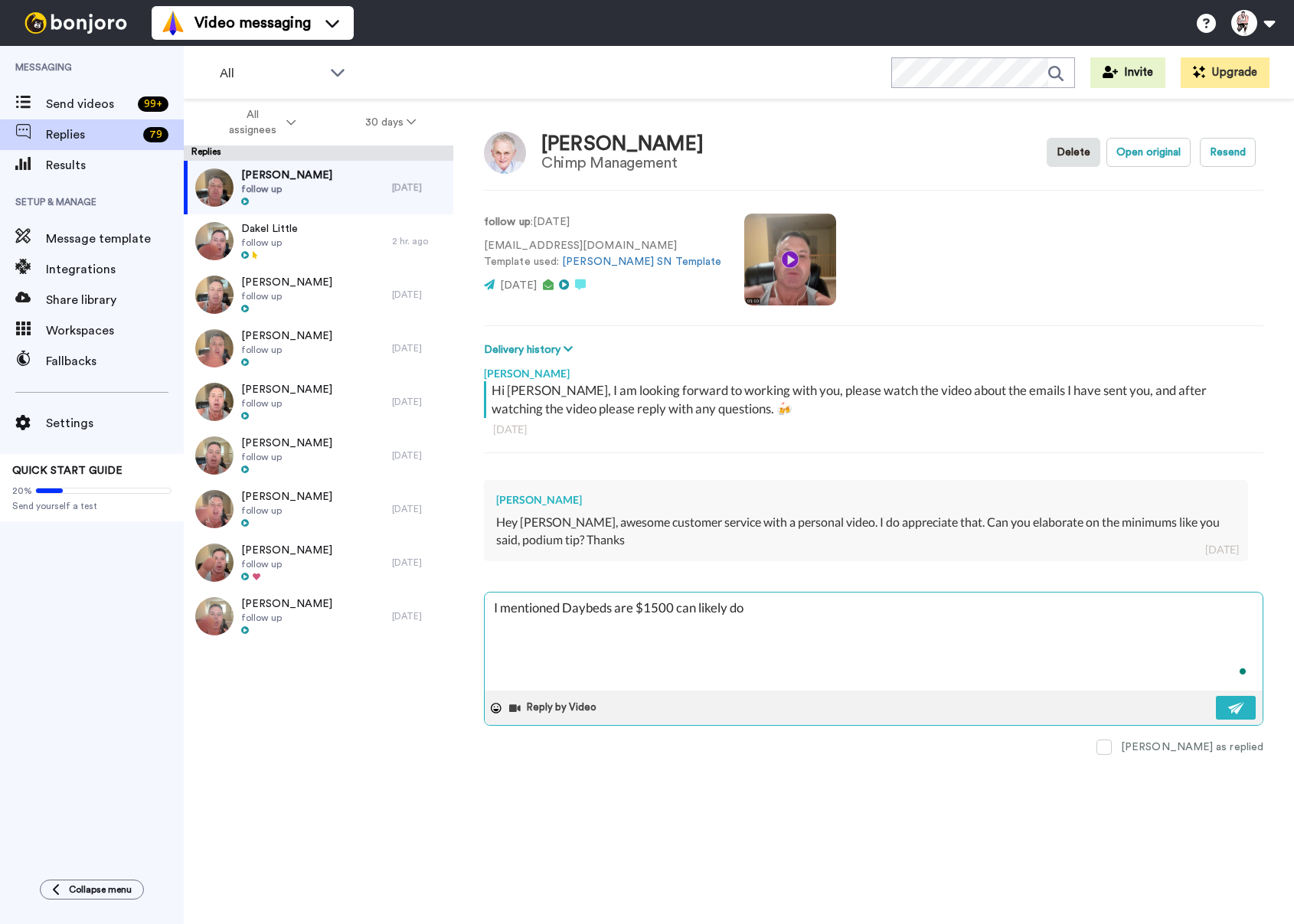
type textarea "I mentioned Daybeds are $1500 can likely do a"
type textarea "x"
type textarea "I mentioned Daybeds are $1500 can likely do a"
type textarea "x"
type textarea "I mentioned Daybeds are $1500 can likely do a !"
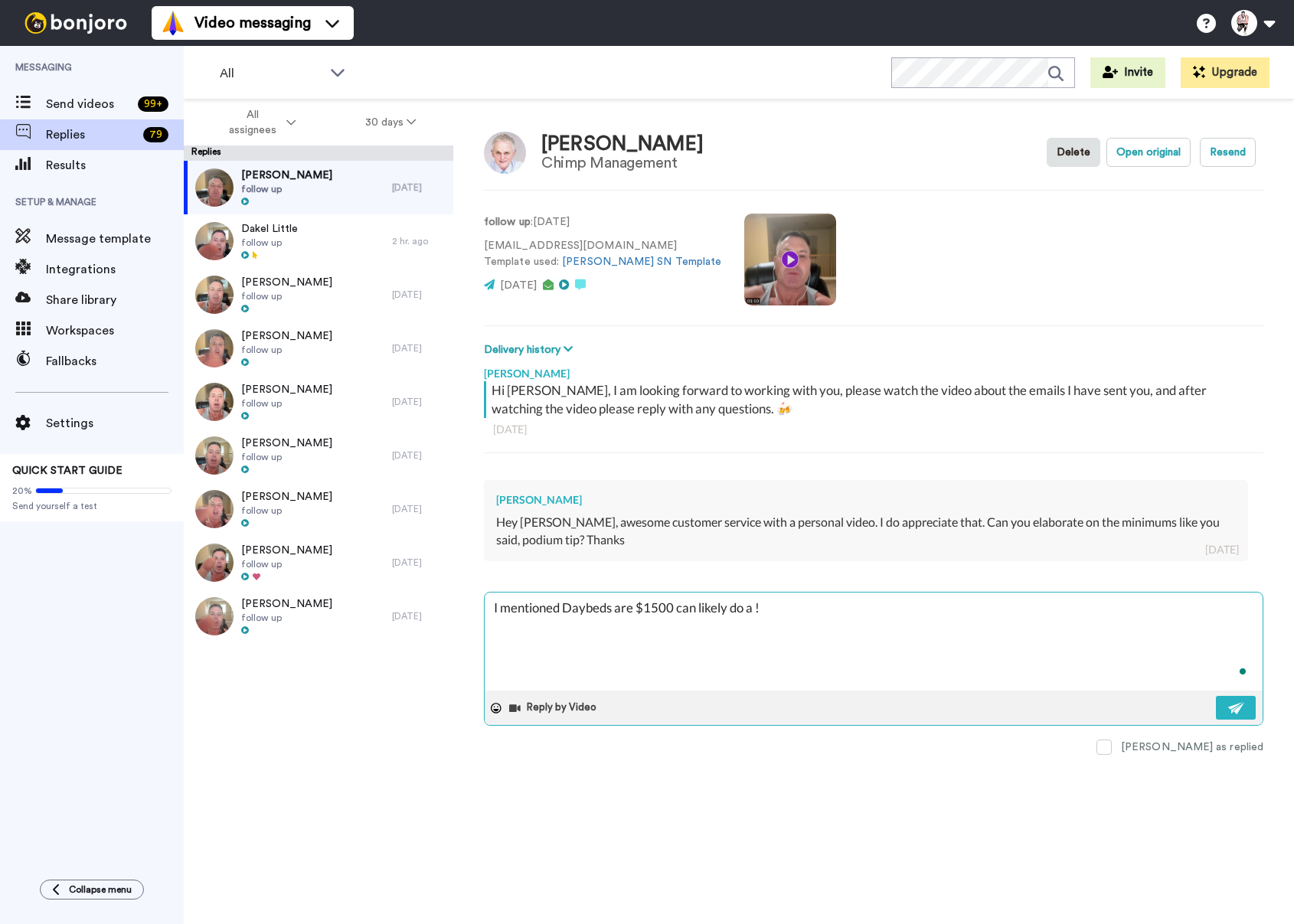
type textarea "x"
type textarea "I mentioned Daybeds are $1500 can likely do a !k"
type textarea "x"
type textarea "I mentioned Daybeds are $1500 can likely do a !k"
type textarea "x"
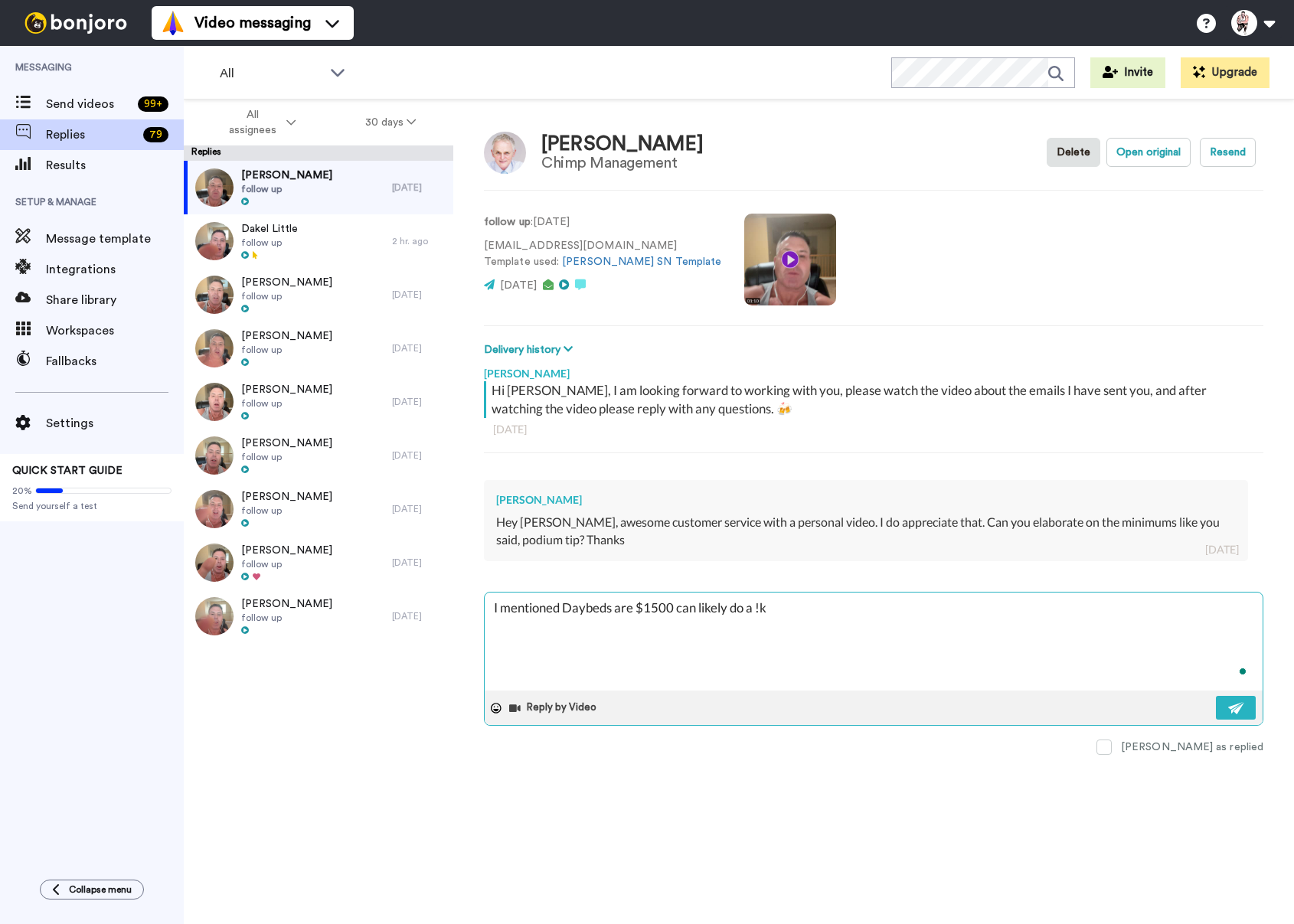
type textarea "I mentioned Daybeds are $1500 can likely do a !k M"
type textarea "x"
type textarea "I mentioned Daybeds are $1500 can likely do a !k"
type textarea "x"
type textarea "I mentioned Daybeds are $1500 can likely do a !k"
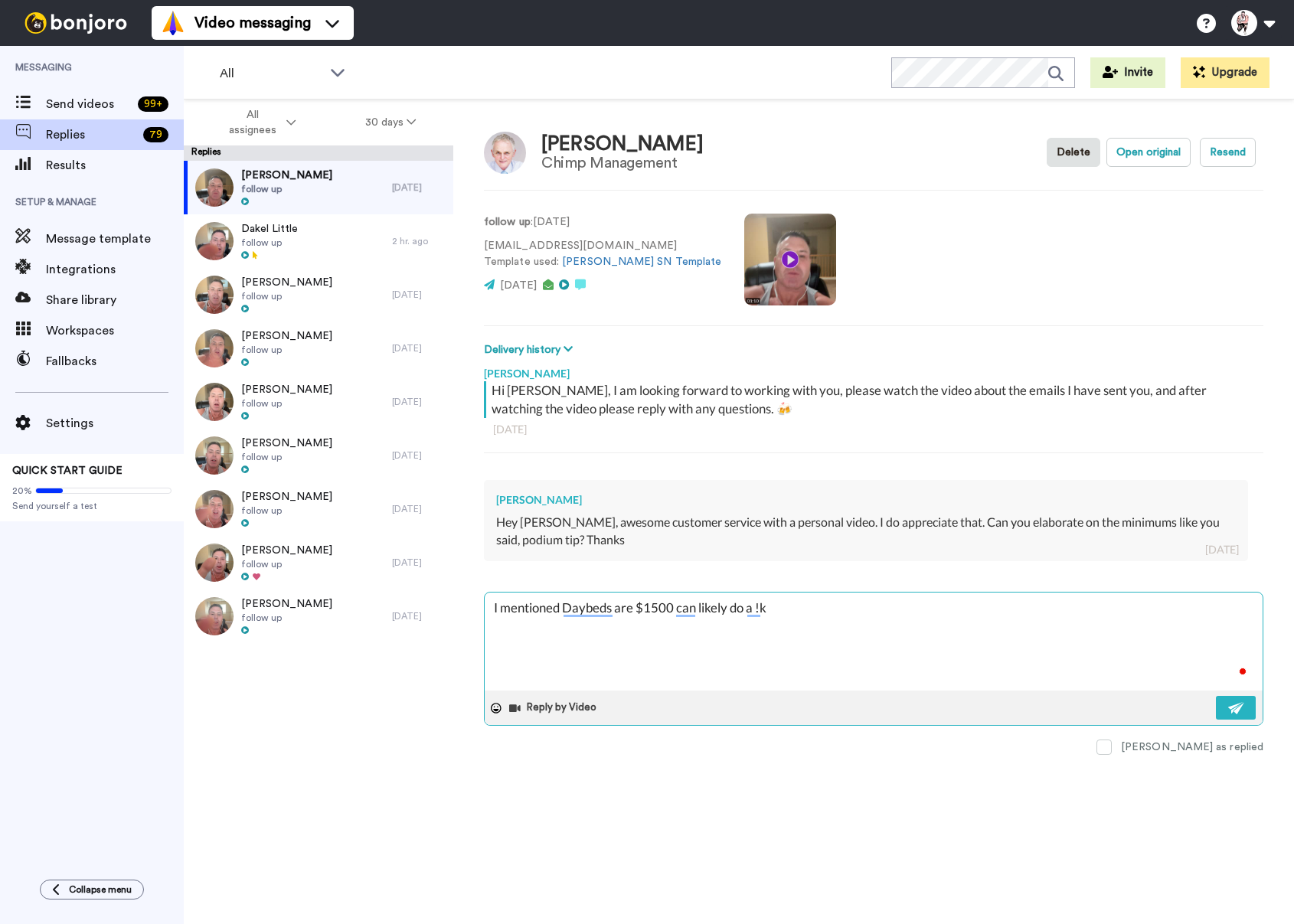
type textarea "x"
type textarea "I mentioned Daybeds are $1500 can likely do a !"
type textarea "x"
type textarea "I mentioned Daybeds are $1500 can likely do a"
type textarea "x"
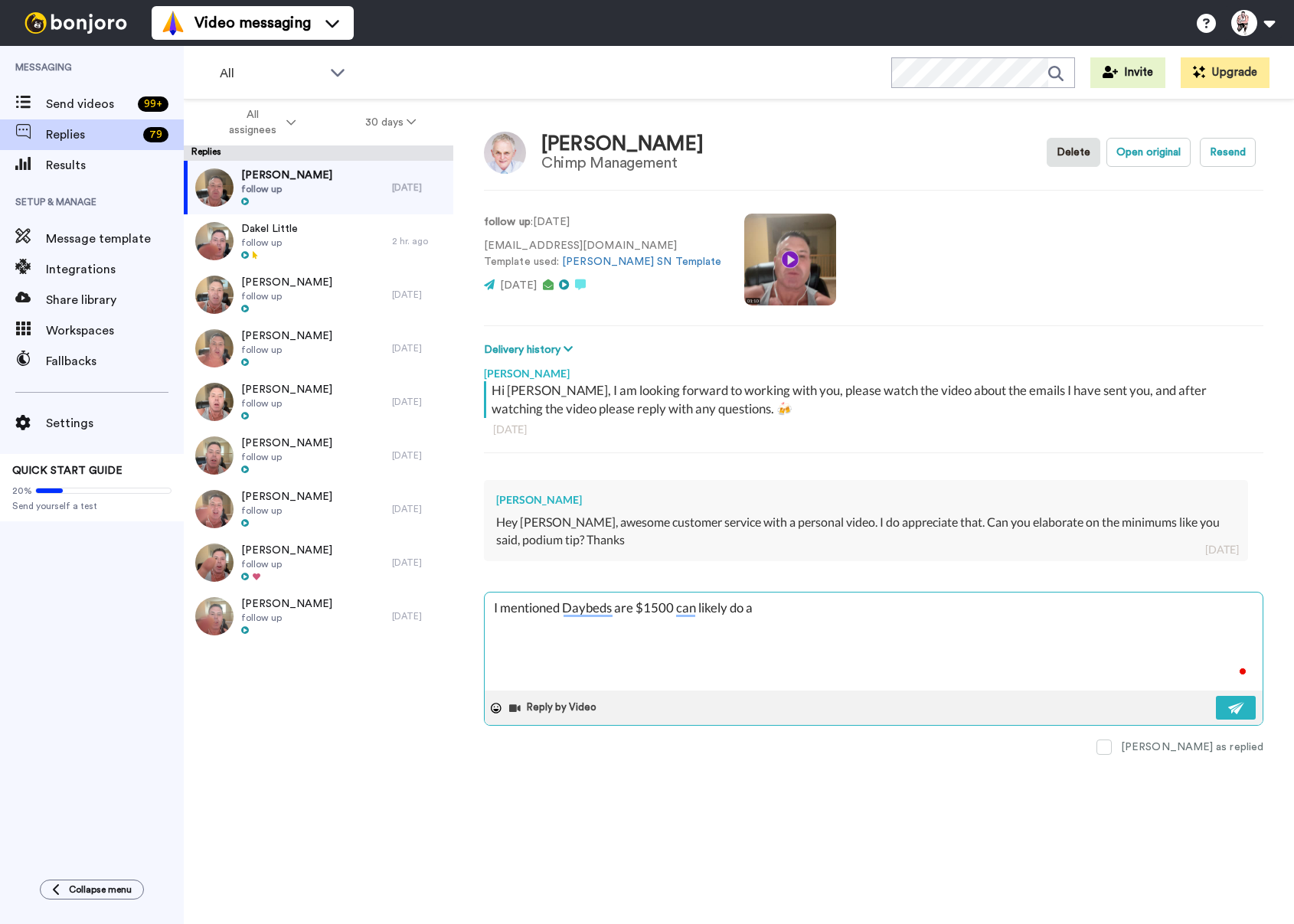
type textarea "I mentioned Daybeds are $1500 can likely do a 1"
type textarea "x"
type textarea "I mentioned Daybeds are $1500 can likely do a 1K"
type textarea "x"
type textarea "I mentioned Daybeds are $1500 can likely do a 1K"
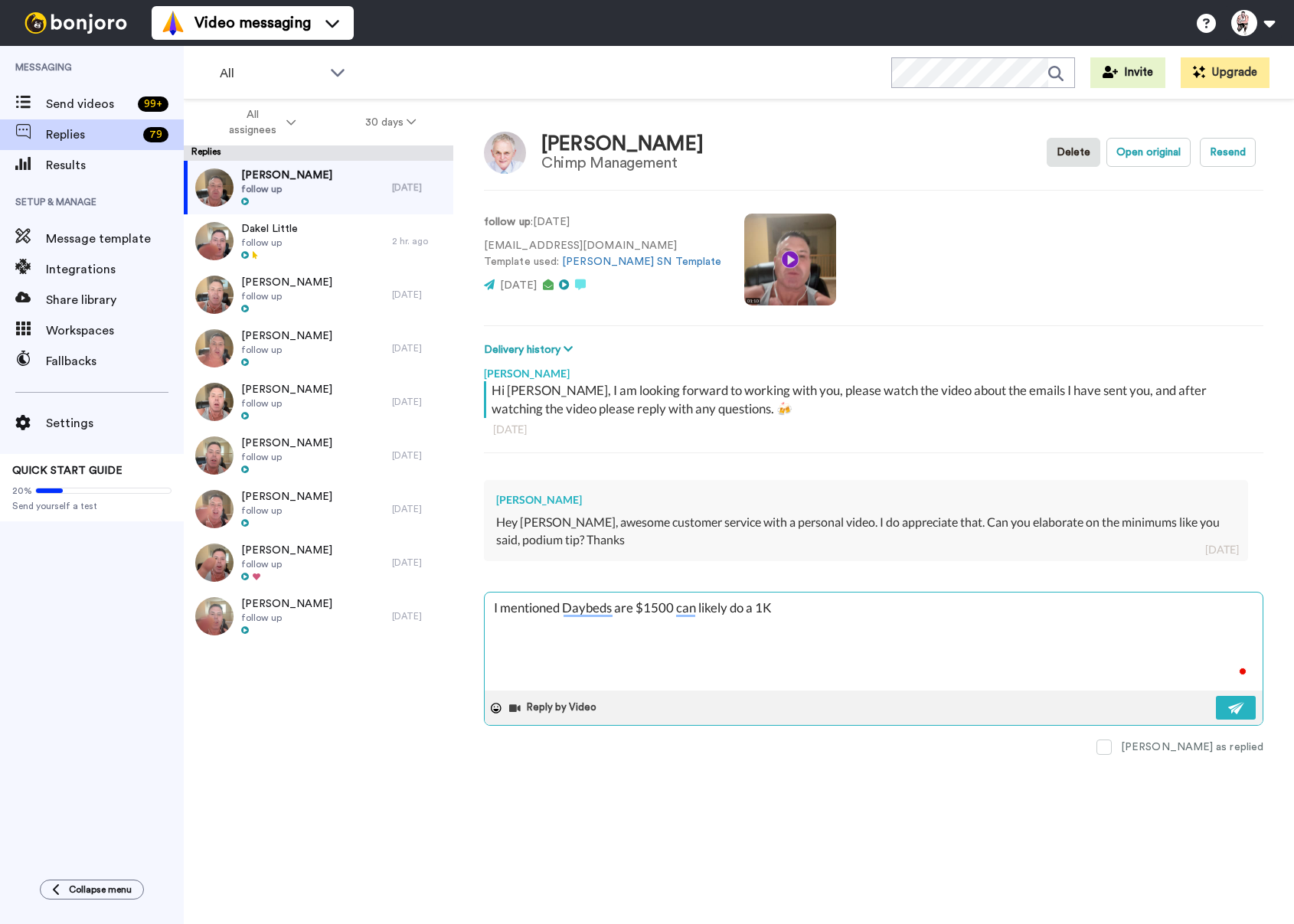
type textarea "x"
type textarea "I mentioned Daybeds are $1500 can likely do a 1K m"
type textarea "x"
type textarea "I mentioned Daybeds are $1500 can likely do a 1K mi"
type textarea "x"
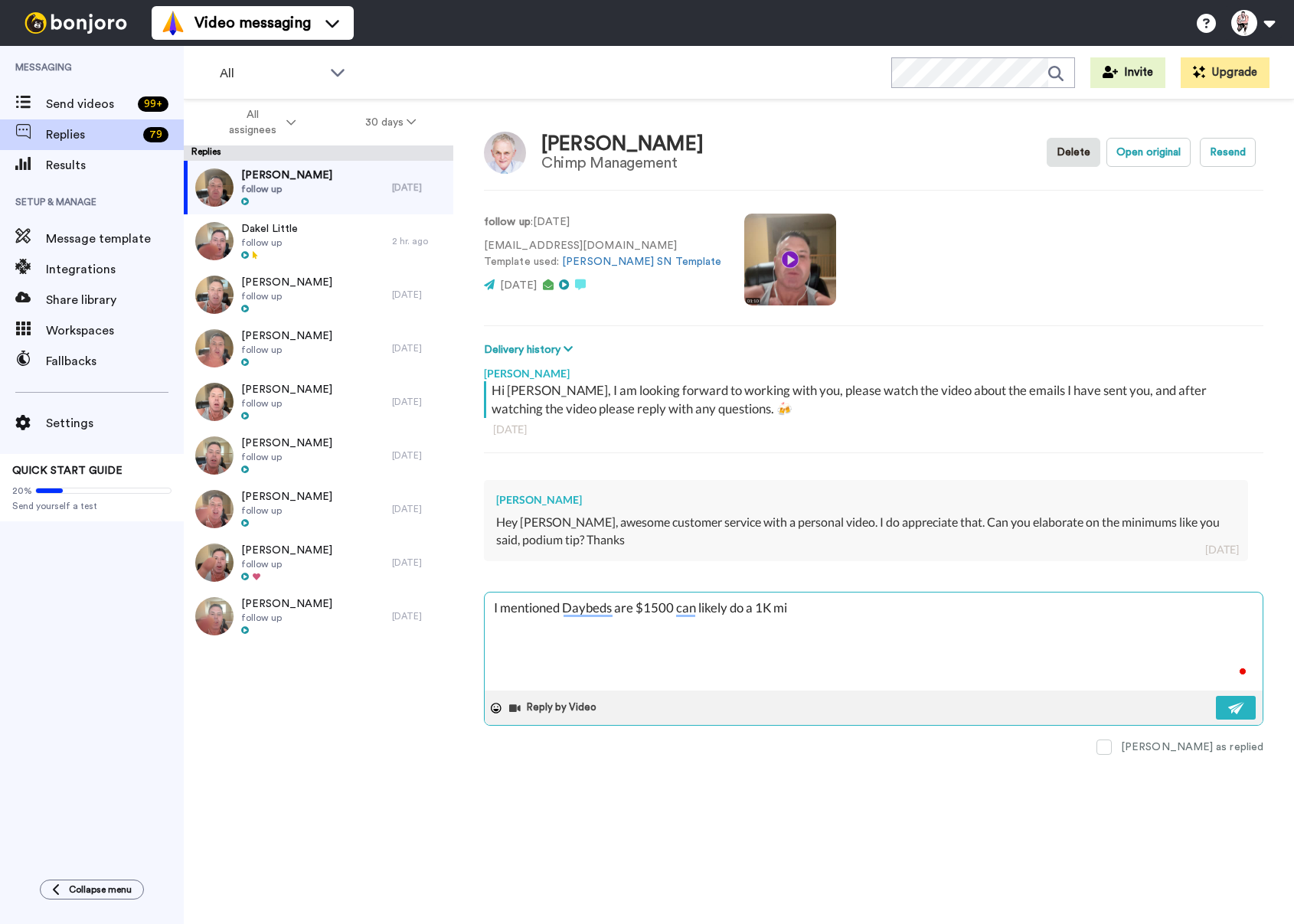
type textarea "I mentioned Daybeds are $1500 can likely do a 1K min"
type textarea "x"
type textarea "I mentioned Daybeds are $1500 can likely do a 1K min"
type textarea "x"
type textarea "I mentioned Daybeds are $1500 can likely do a 1K min q"
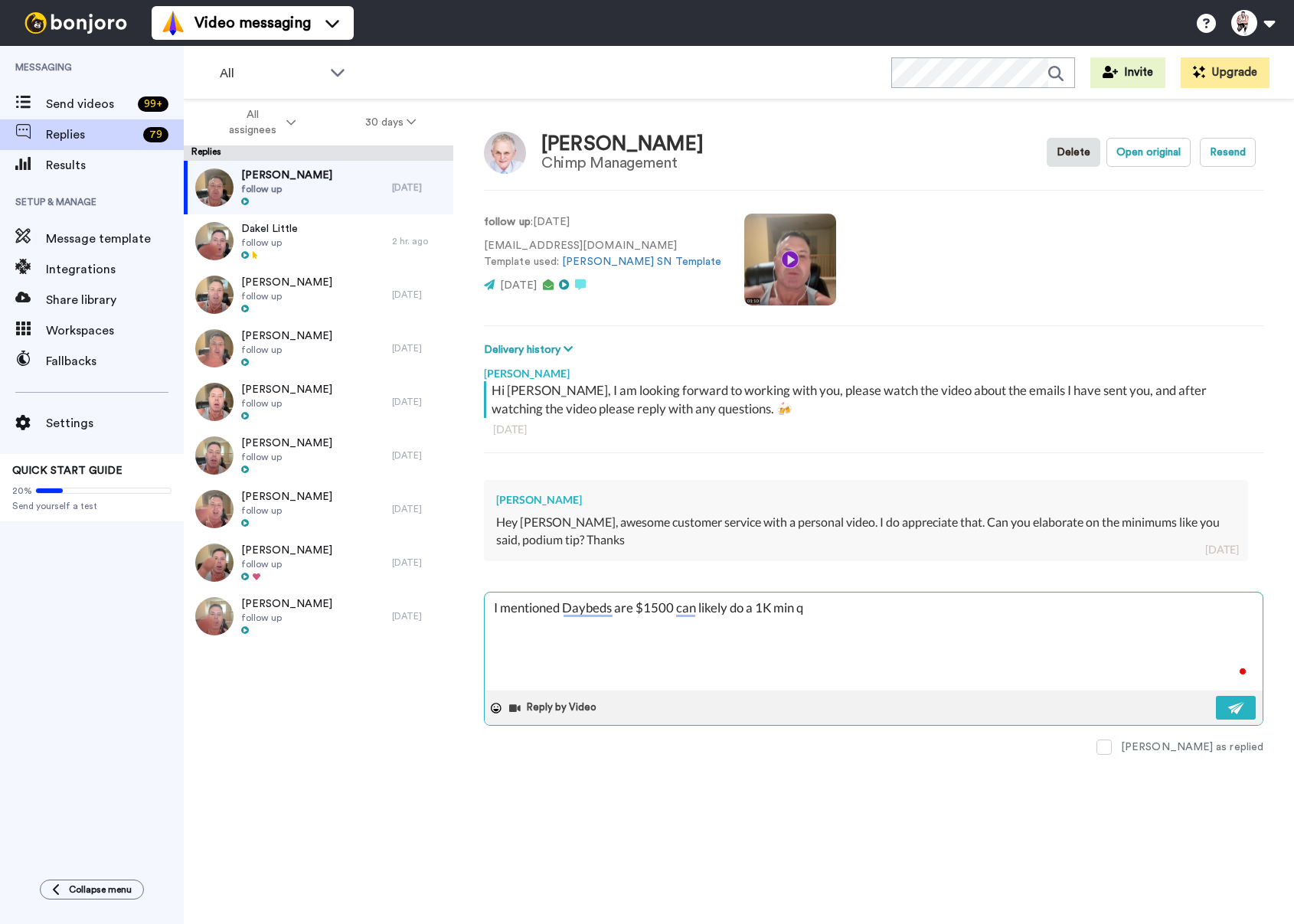
type textarea "x"
type textarea "I mentioned Daybeds are $1500 can likely do a 1K min qw"
type textarea "x"
type textarea "I mentioned Daybeds are $1500 can likely do a 1K min qwi"
type textarea "x"
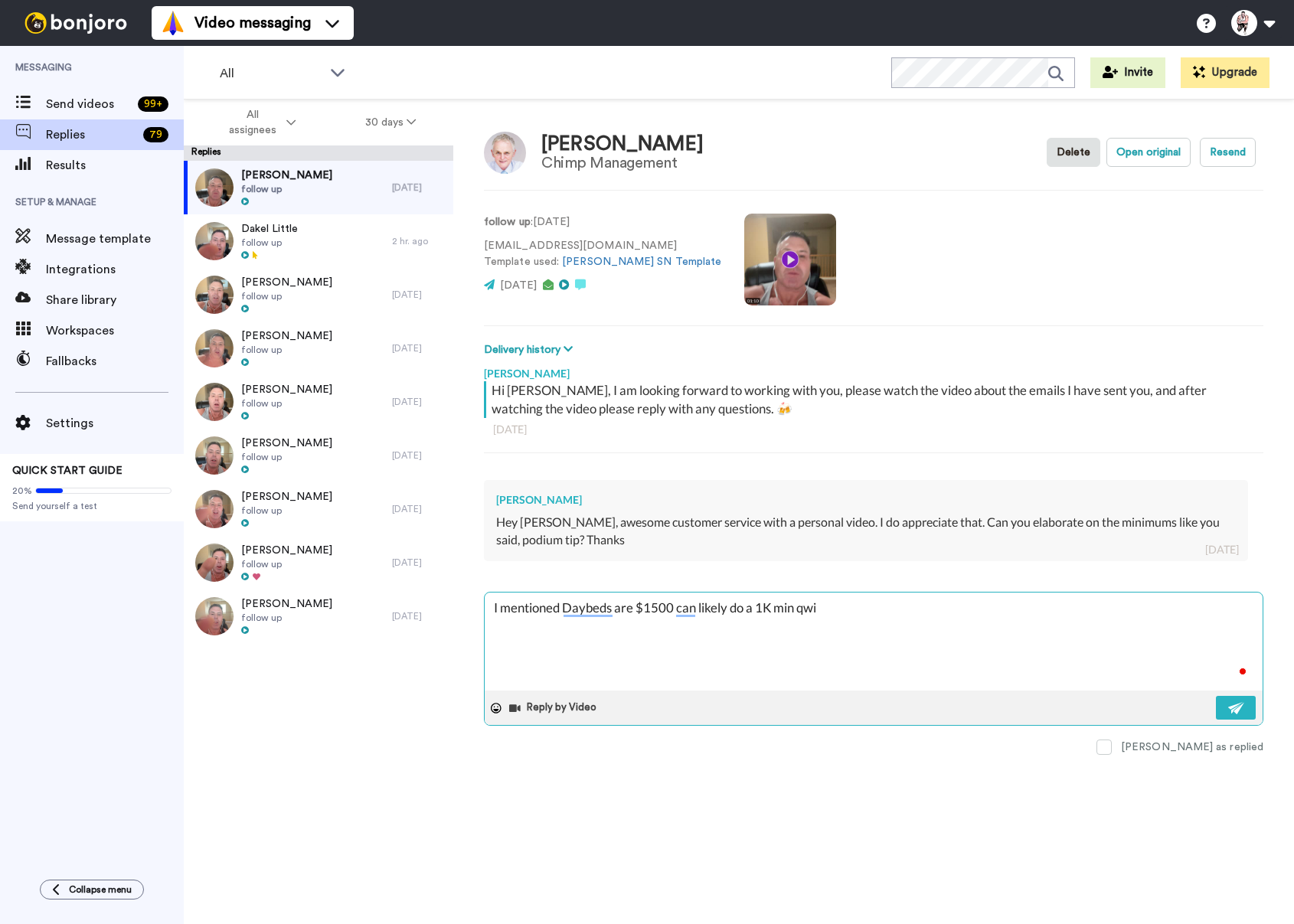
type textarea "I mentioned Daybeds are $1500 can likely do a 1K min qw"
type textarea "x"
type textarea "I mentioned Daybeds are $1500 can likely do a 1K min q"
type textarea "x"
type textarea "I mentioned Daybeds are $1500 can likely do a 1K min"
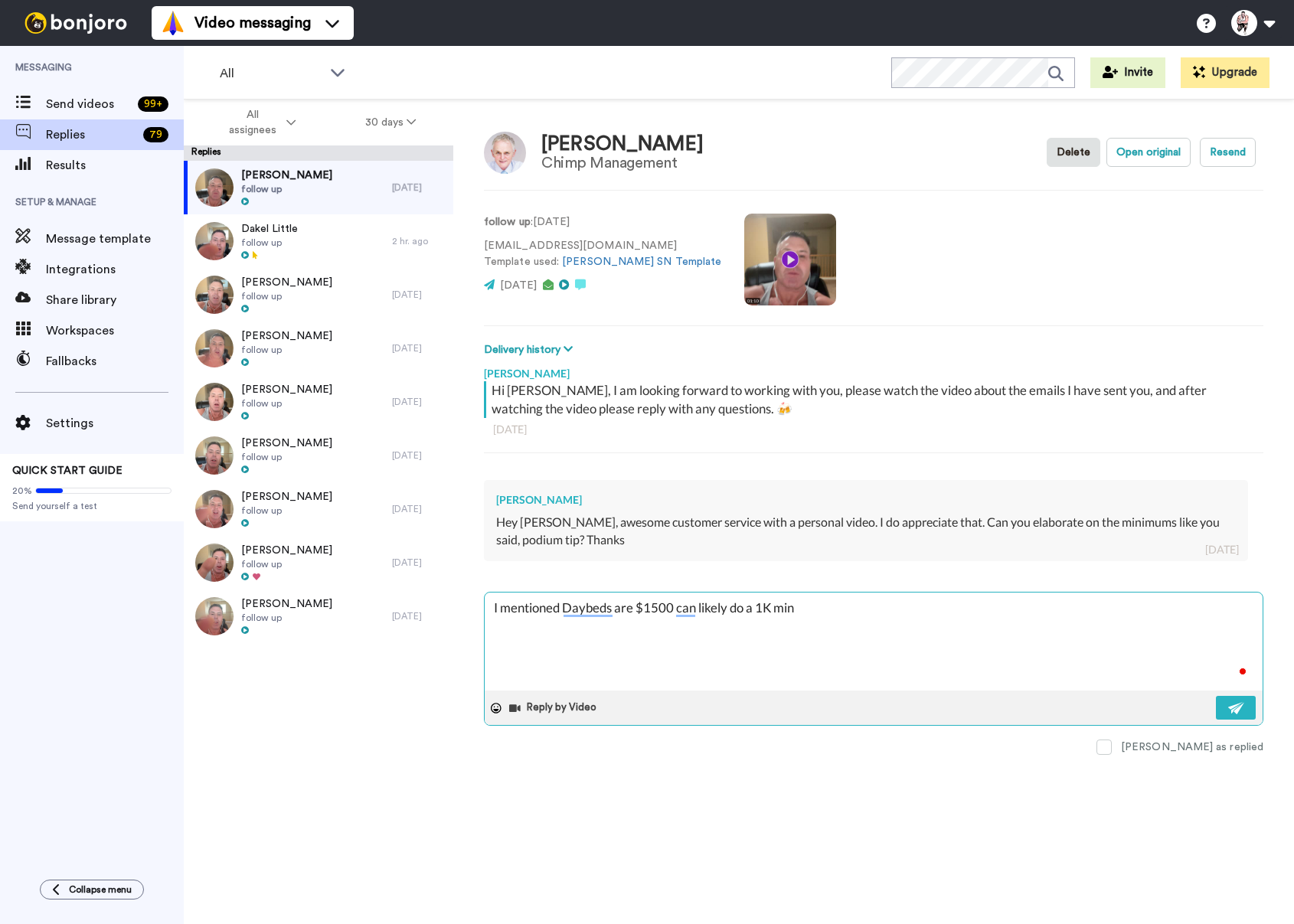
type textarea "x"
type textarea "I mentioned Daybeds are $1500 can likely do a 1K min w"
type textarea "x"
type textarea "I mentioned Daybeds are $1500 can likely do a 1K min wi"
type textarea "x"
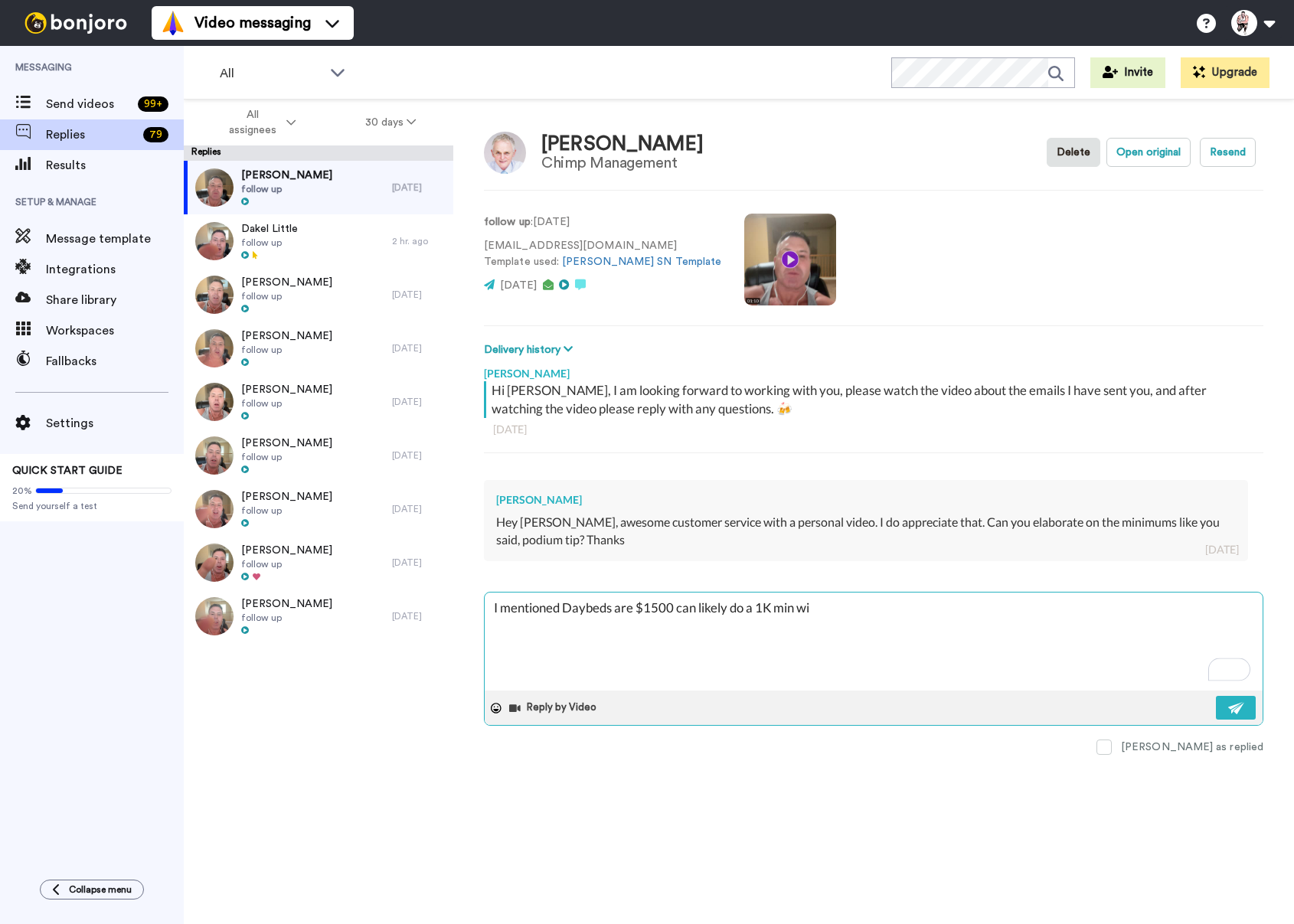
type textarea "I mentioned Daybeds are $1500 can likely do a 1K min wih"
type textarea "x"
type textarea "I mentioned Daybeds are $1500 can likely do a 1K min wiht"
type textarea "x"
type textarea "I mentioned Daybeds are $1500 can likely do a 1K min wiht"
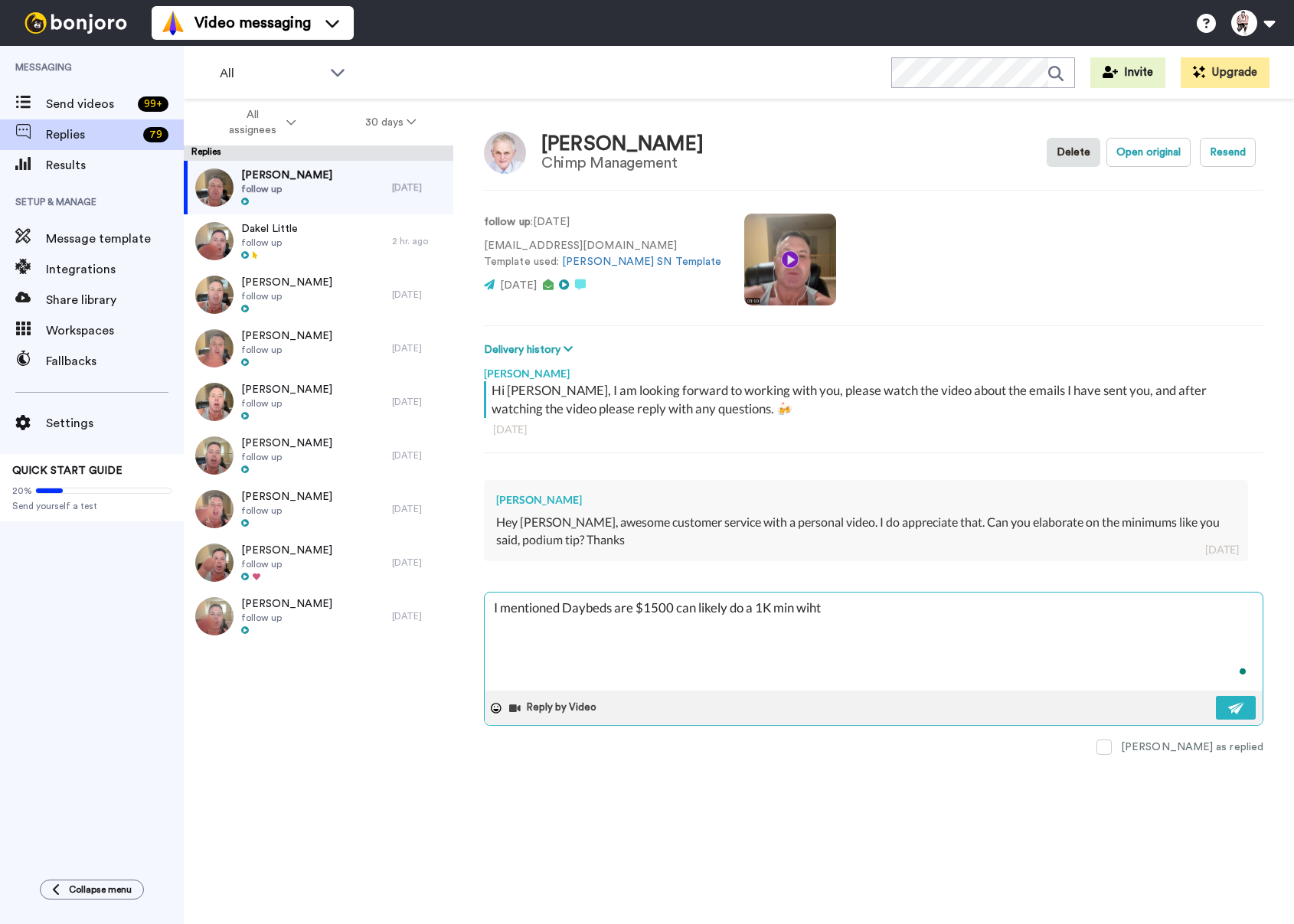
type textarea "x"
type textarea "I mentioned Daybeds are $1500 can likely do a 1K min wiht a"
type textarea "x"
type textarea "I mentioned Daybeds are $1500 can likely do a 1K min wiht a"
type textarea "x"
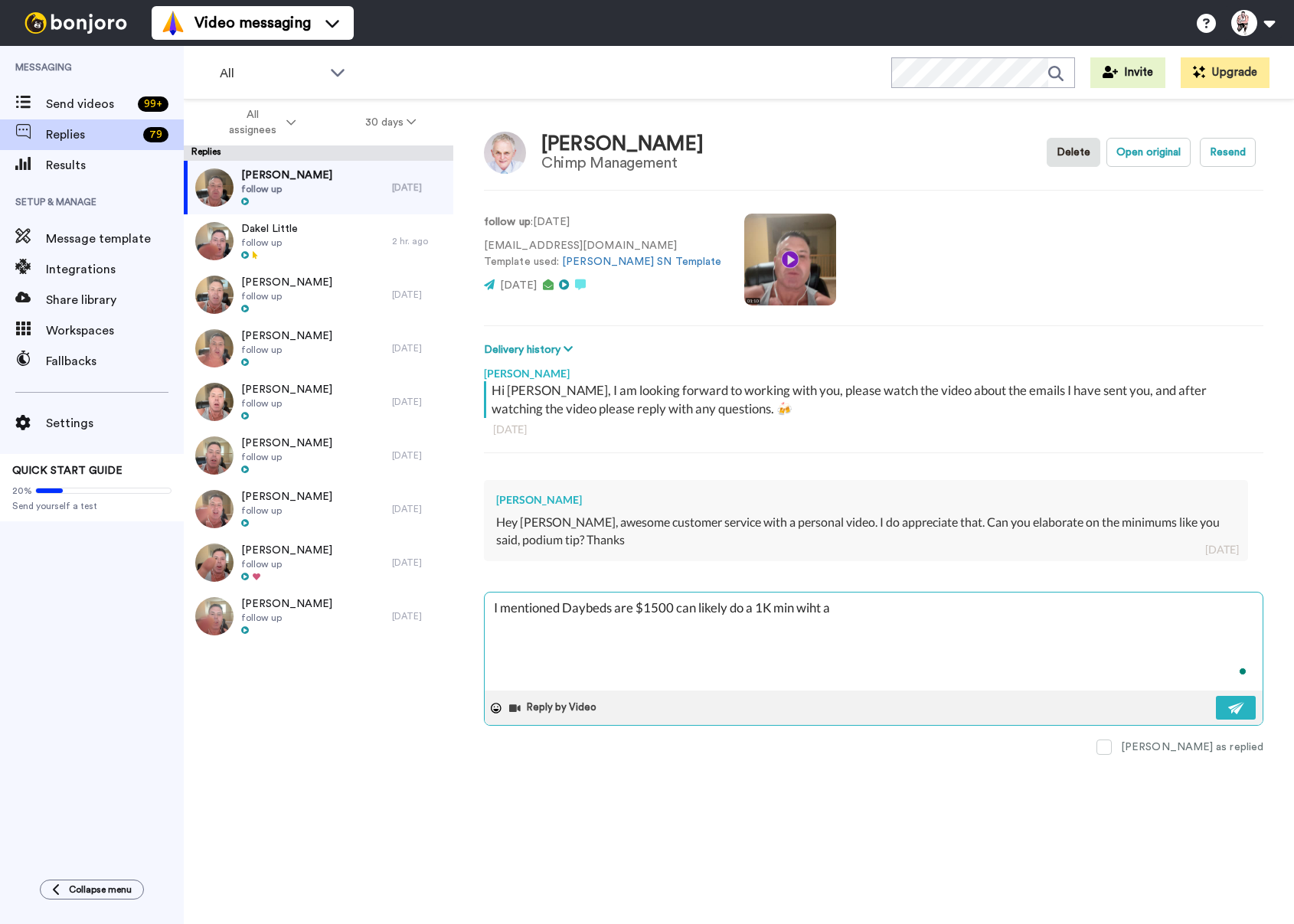
type textarea "I mentioned Daybeds are $1500 can likely do a 1K min wiht a"
type textarea "x"
type textarea "I mentioned Daybeds are $1500 can likely do a 1K min wiht"
type textarea "x"
type textarea "I mentioned Daybeds are $1500 can likely do a 1K min wiht"
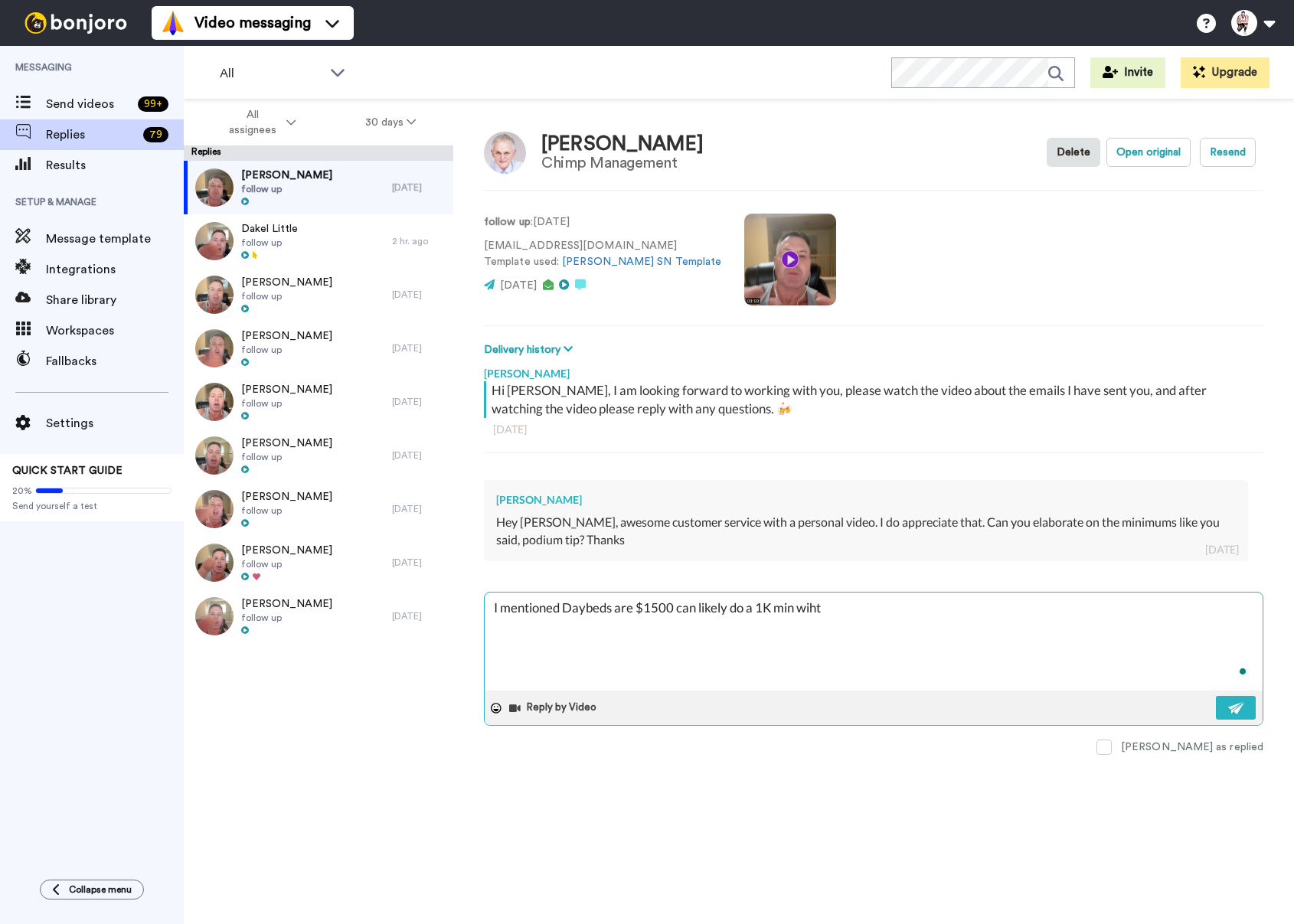
type textarea "x"
type textarea "I mentioned Daybeds are $1500 can likely do a 1K min wih"
type textarea "x"
type textarea "I mentioned Daybeds are $1500 can likely do a 1K min wiht"
type textarea "x"
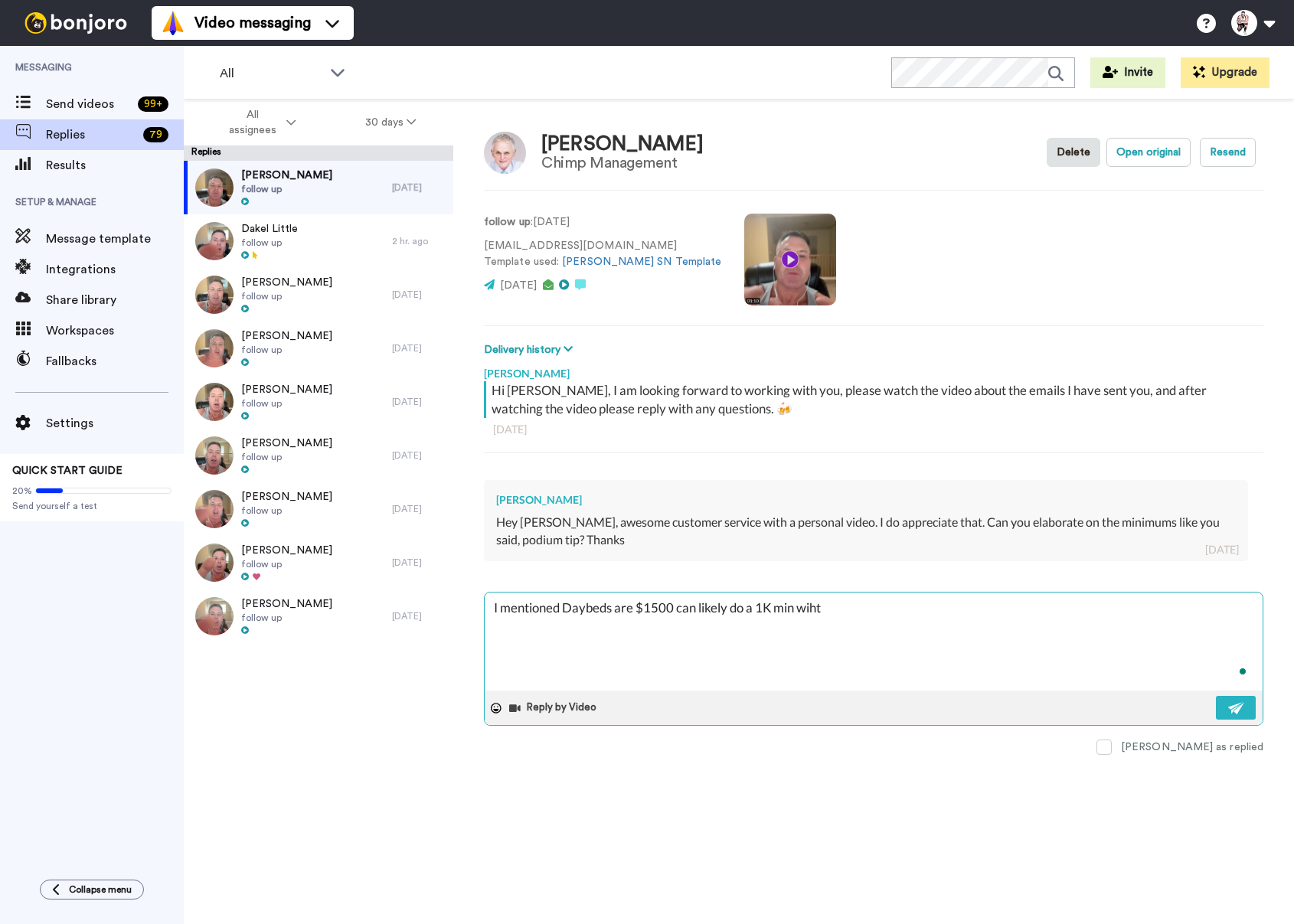
type textarea "I mentioned Daybeds are $1500 can likely do a 1K min wih"
type textarea "x"
type textarea "I mentioned Daybeds are $1500 can likely do a 1K min wi"
type textarea "x"
type textarea "I mentioned Daybeds are $1500 can likely do a 1K min wit"
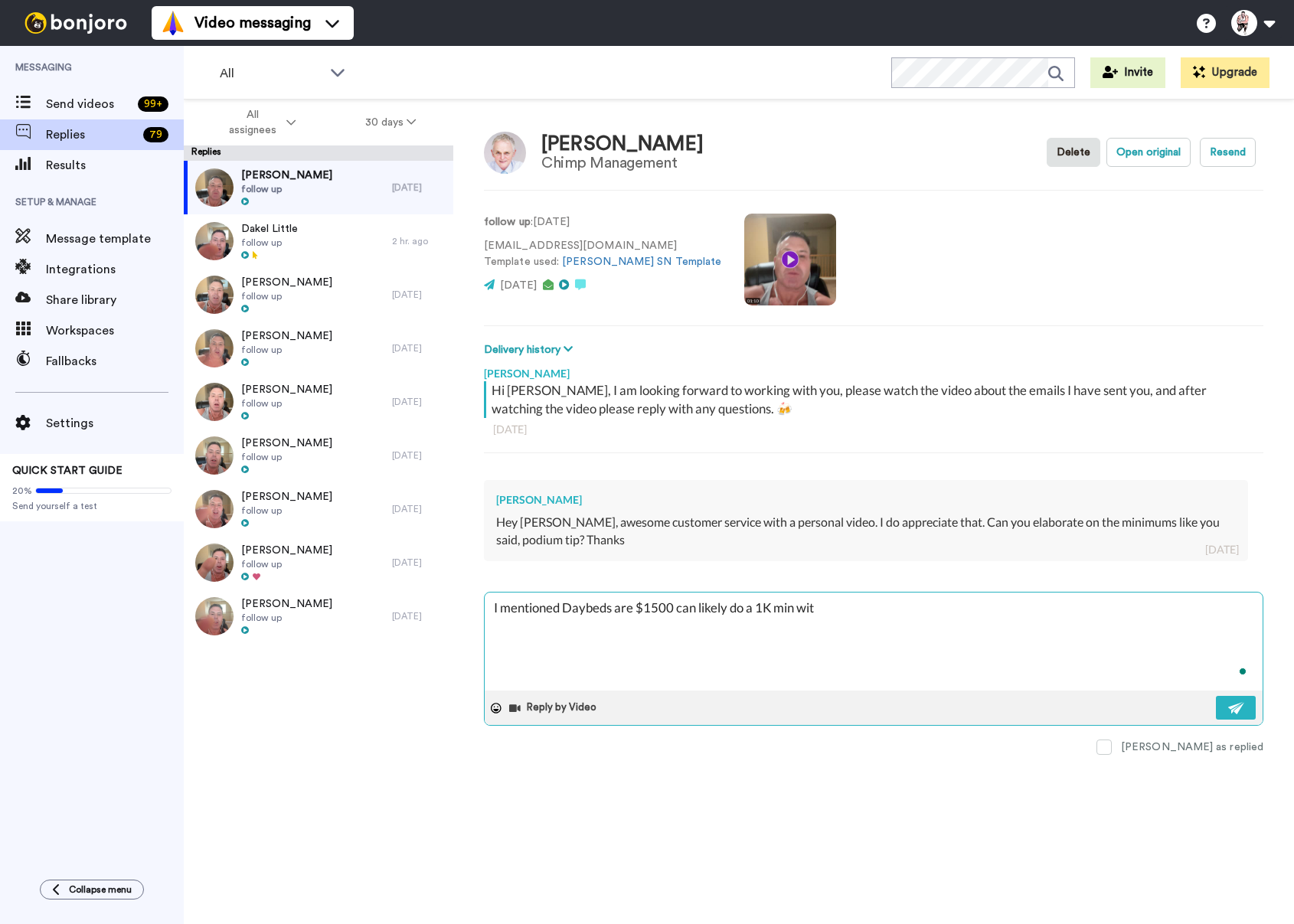
type textarea "x"
type textarea "I mentioned Daybeds are $1500 can likely do a 1K min with"
type textarea "x"
type textarea "I mentioned Daybeds are $1500 can likely do a 1K min with"
type textarea "x"
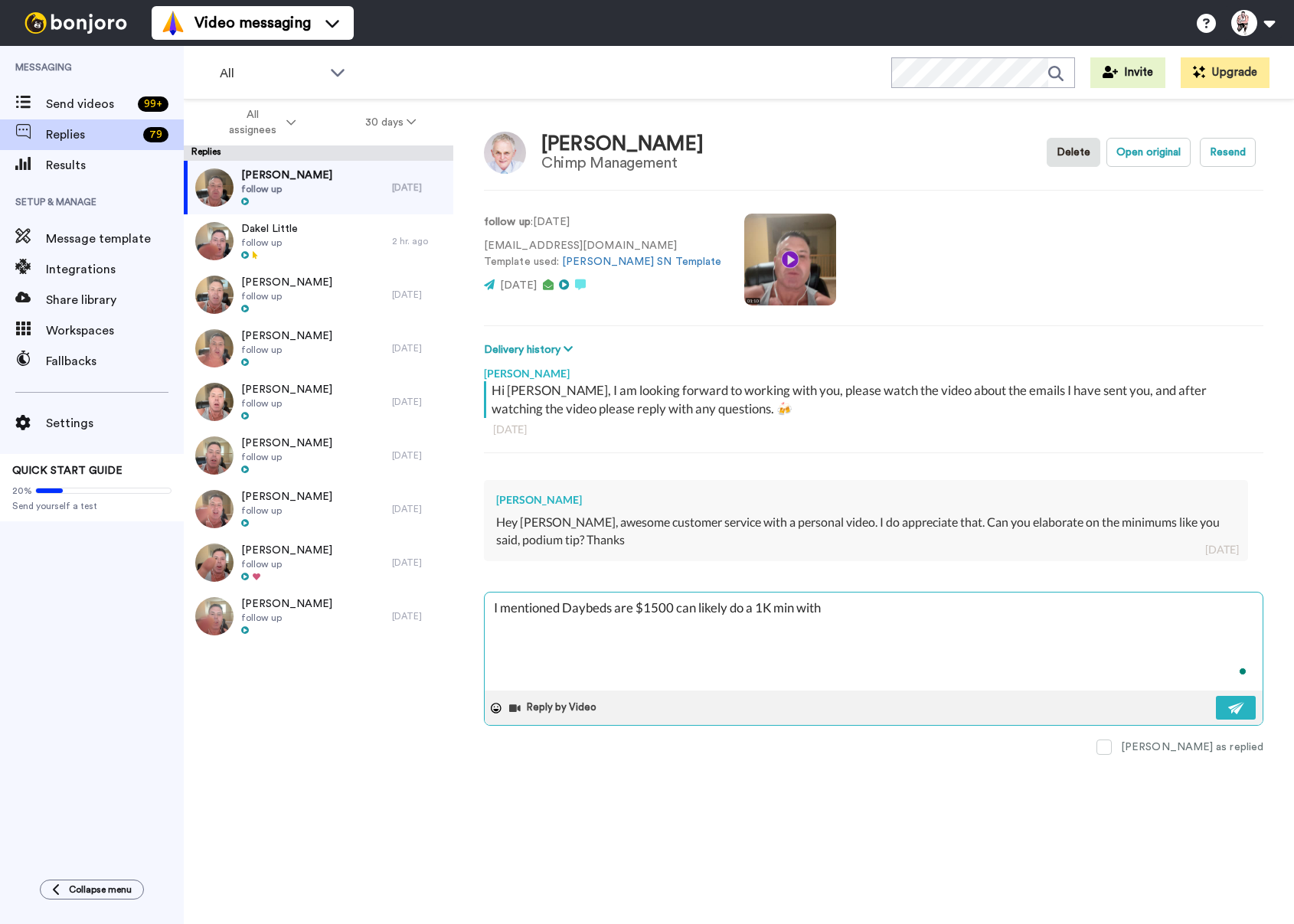
type textarea "I mentioned Daybeds are $1500 can likely do a 1K min with a"
type textarea "x"
type textarea "I mentioned Daybeds are $1500 can likely do a 1K min with a"
click at [1228, 701] on button at bounding box center [1235, 707] width 39 height 24
